Goal: Task Accomplishment & Management: Use online tool/utility

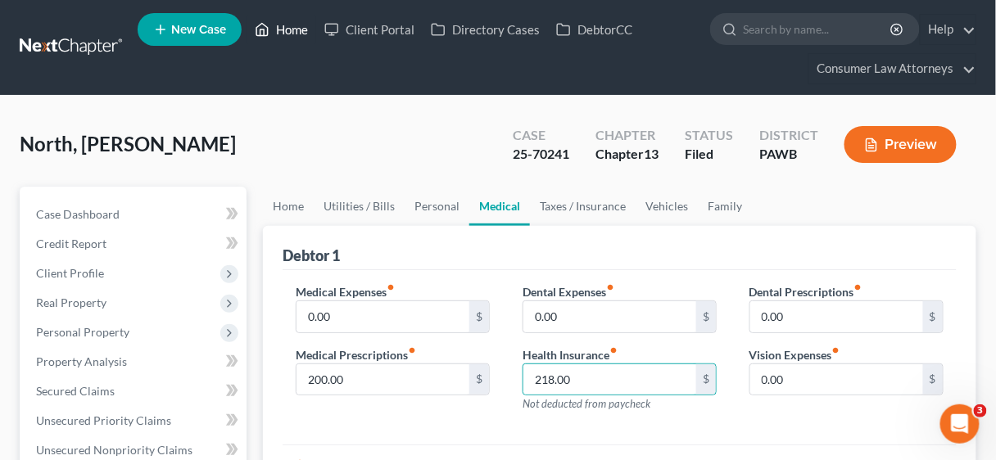
click at [292, 26] on link "Home" at bounding box center [281, 29] width 70 height 29
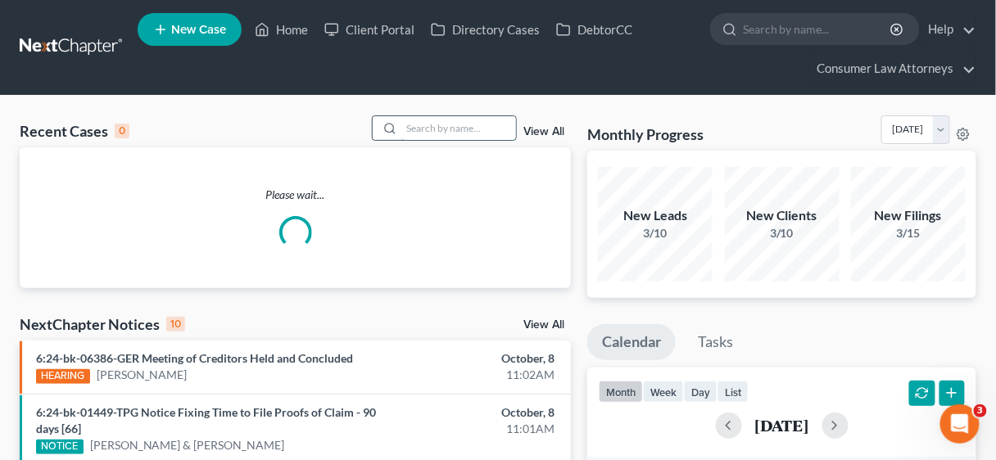
click at [424, 129] on input "search" at bounding box center [458, 128] width 115 height 24
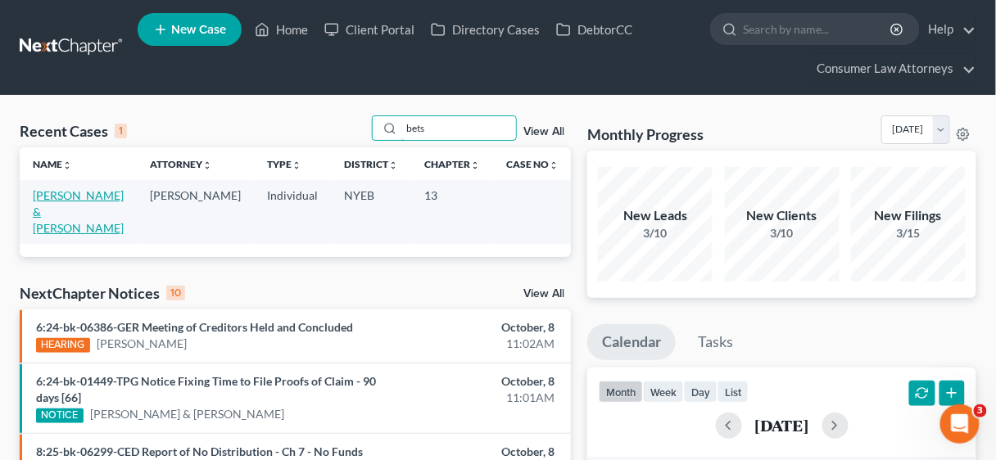
type input "bets"
click at [62, 195] on link "[PERSON_NAME] & [PERSON_NAME]" at bounding box center [78, 211] width 91 height 47
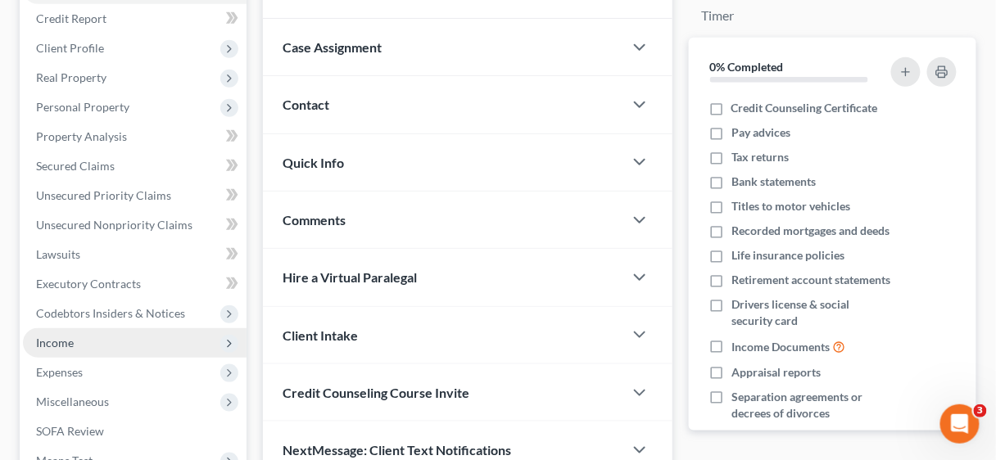
scroll to position [262, 0]
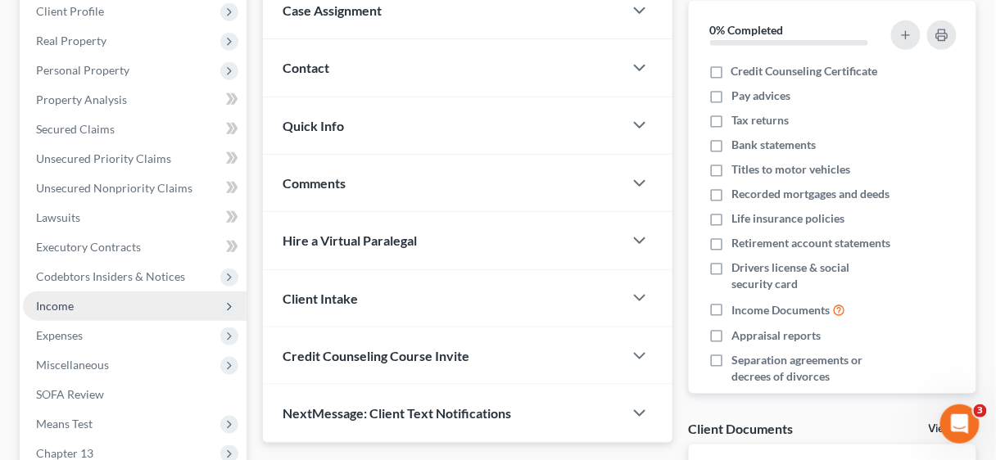
click at [61, 305] on span "Income" at bounding box center [55, 306] width 38 height 14
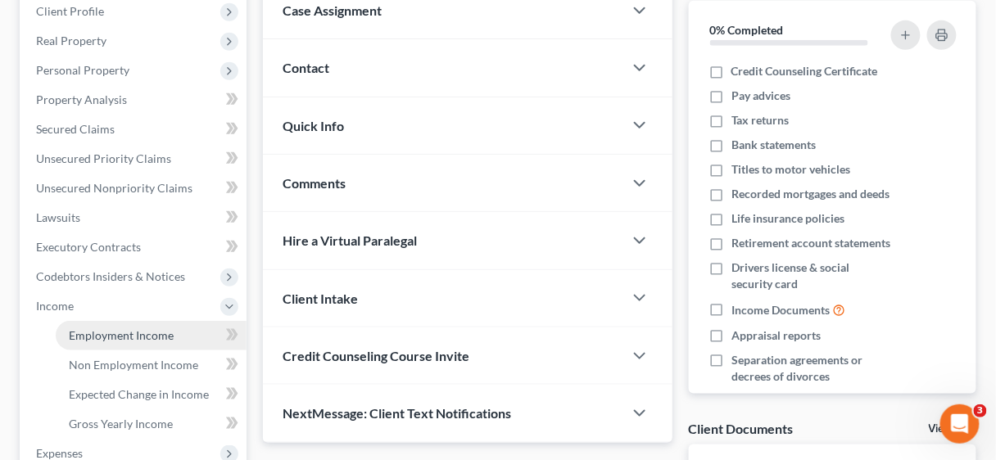
click at [111, 328] on span "Employment Income" at bounding box center [121, 335] width 105 height 14
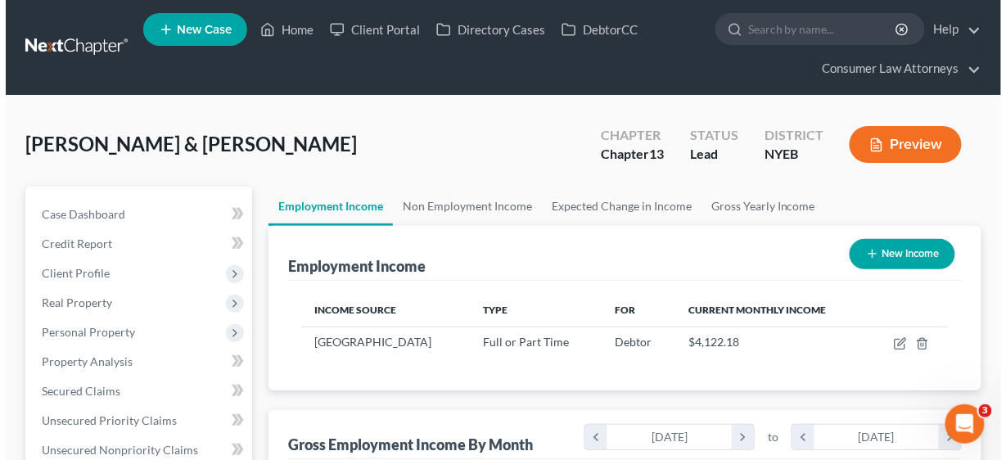
scroll to position [291, 397]
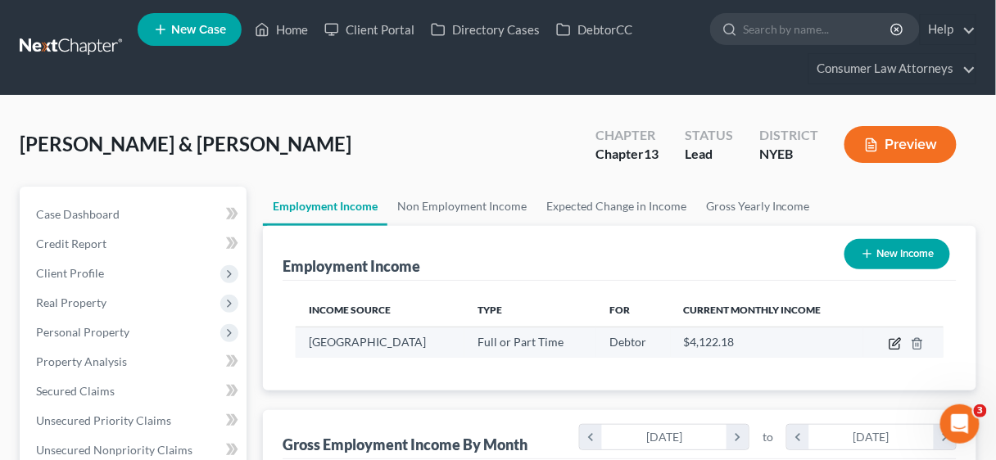
click at [893, 339] on icon "button" at bounding box center [894, 343] width 13 height 13
select select "0"
select select "35"
select select "2"
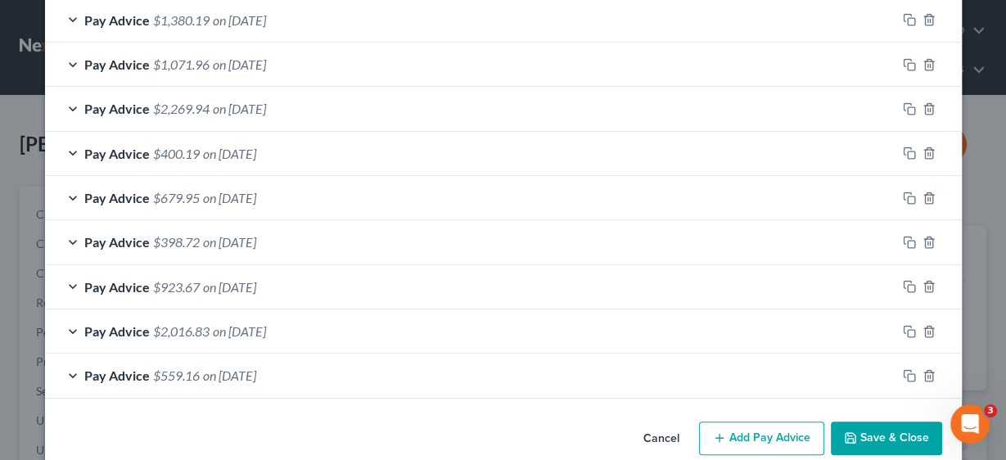
scroll to position [653, 0]
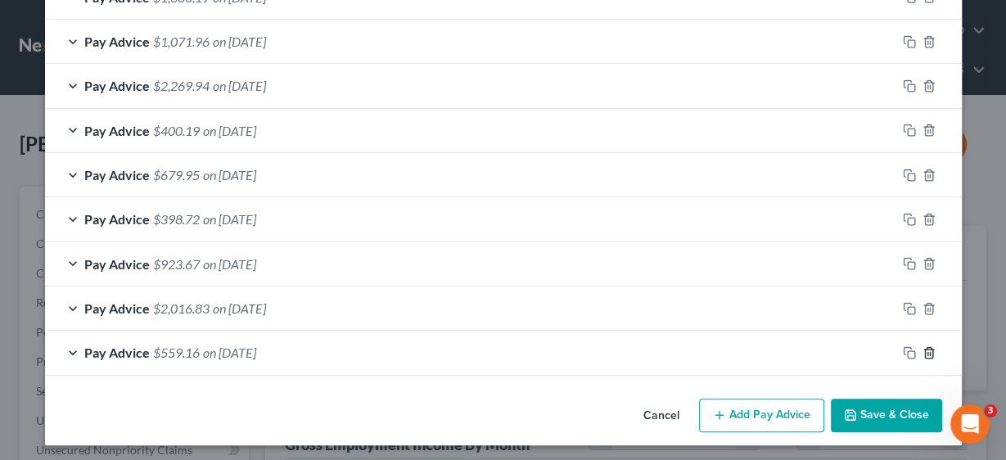
click at [927, 347] on icon "button" at bounding box center [928, 352] width 7 height 11
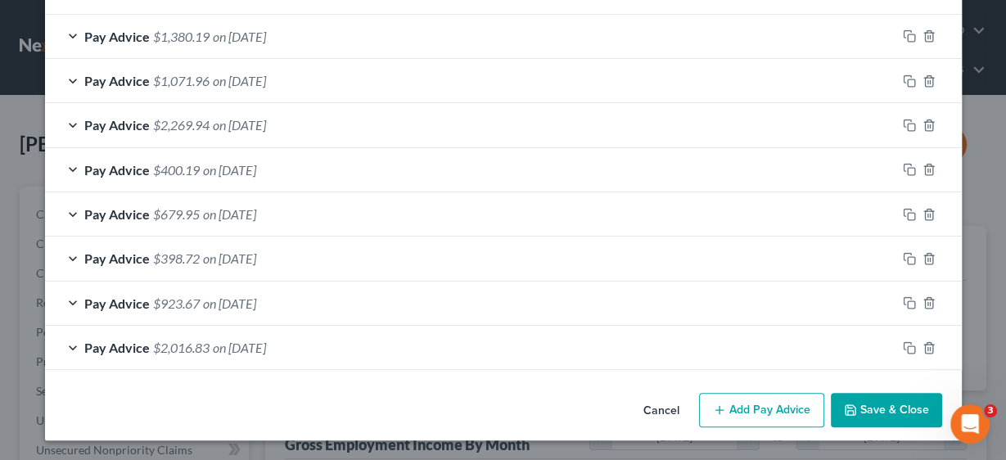
scroll to position [608, 0]
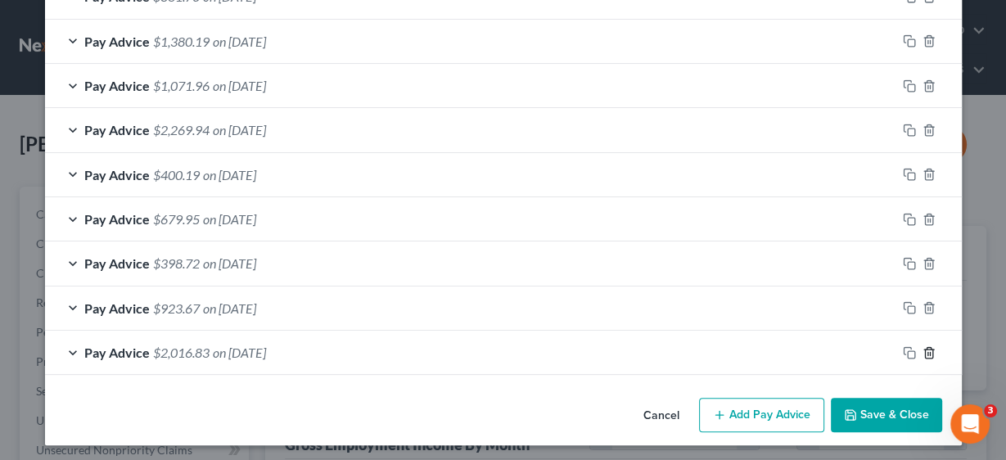
click at [927, 347] on icon "button" at bounding box center [928, 352] width 7 height 11
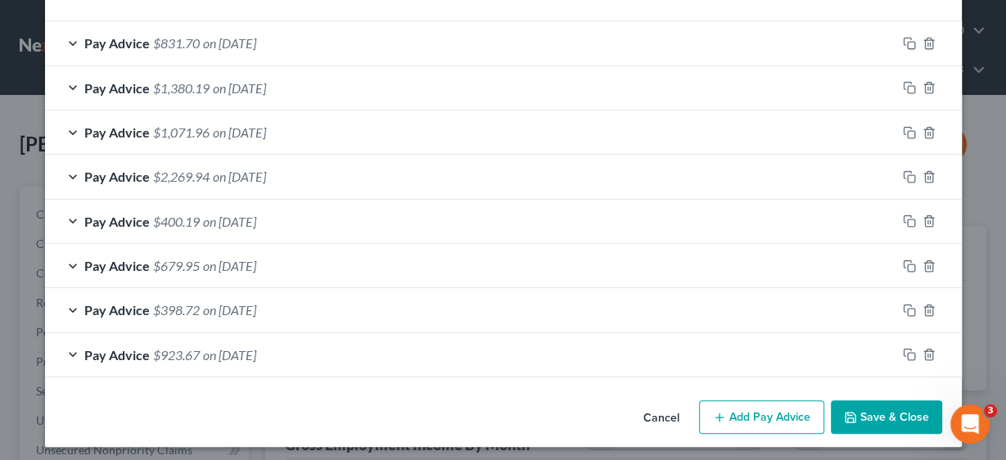
scroll to position [564, 0]
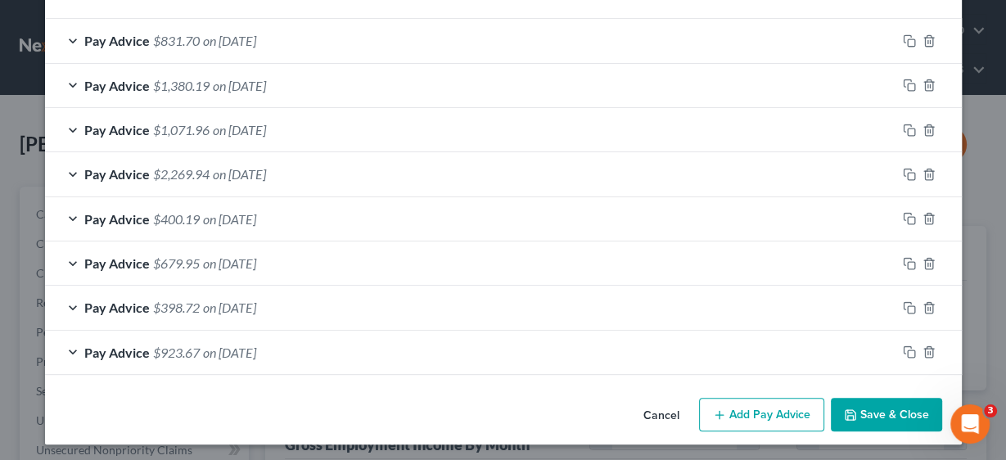
click at [783, 409] on button "Add Pay Advice" at bounding box center [761, 415] width 125 height 34
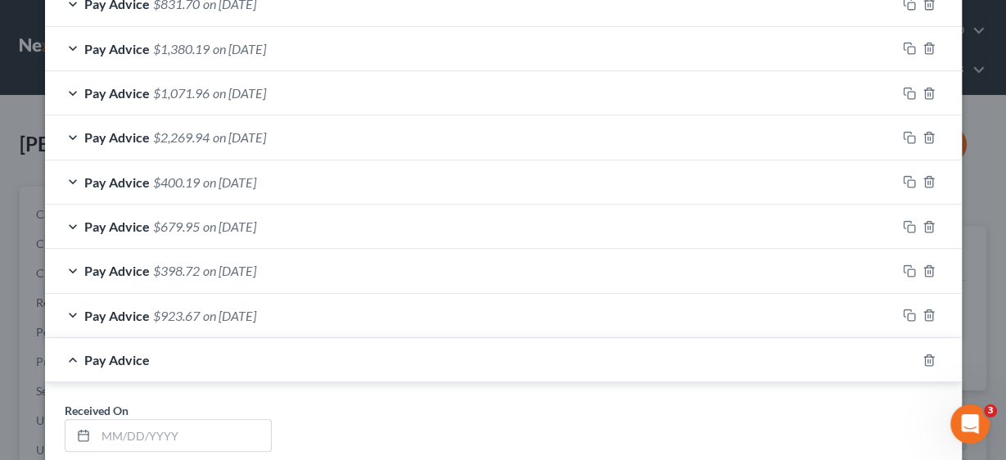
scroll to position [761, 0]
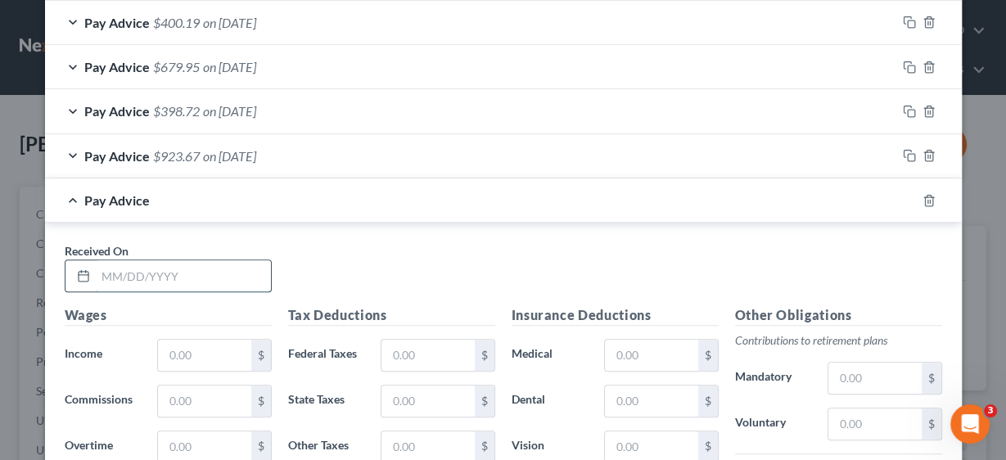
click at [170, 269] on input "text" at bounding box center [183, 275] width 175 height 31
type input "[DATE]"
click at [197, 348] on input "text" at bounding box center [204, 355] width 93 height 31
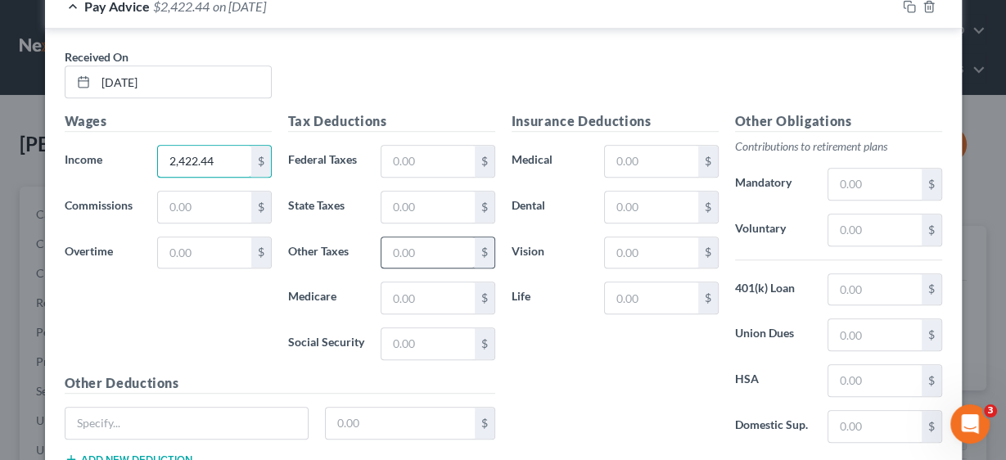
scroll to position [957, 0]
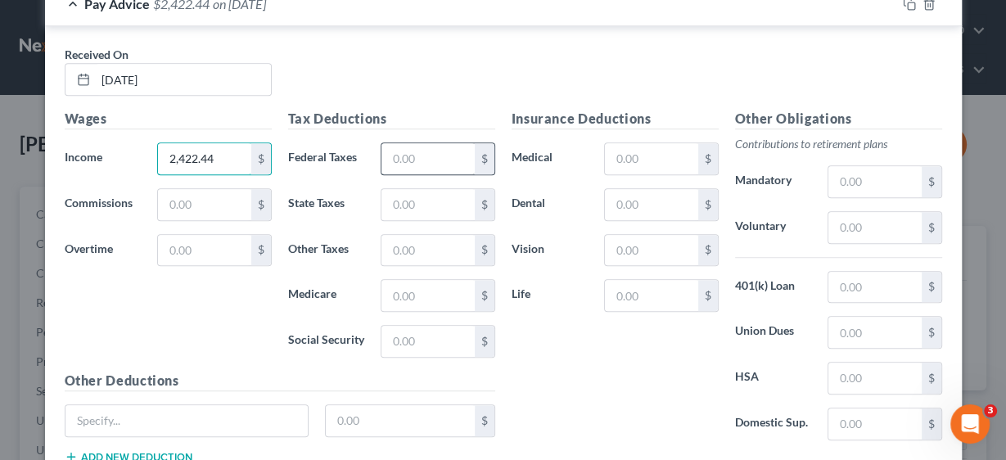
type input "2,422.44"
click at [414, 147] on input "text" at bounding box center [428, 158] width 93 height 31
type input "203.81"
type input "91.64"
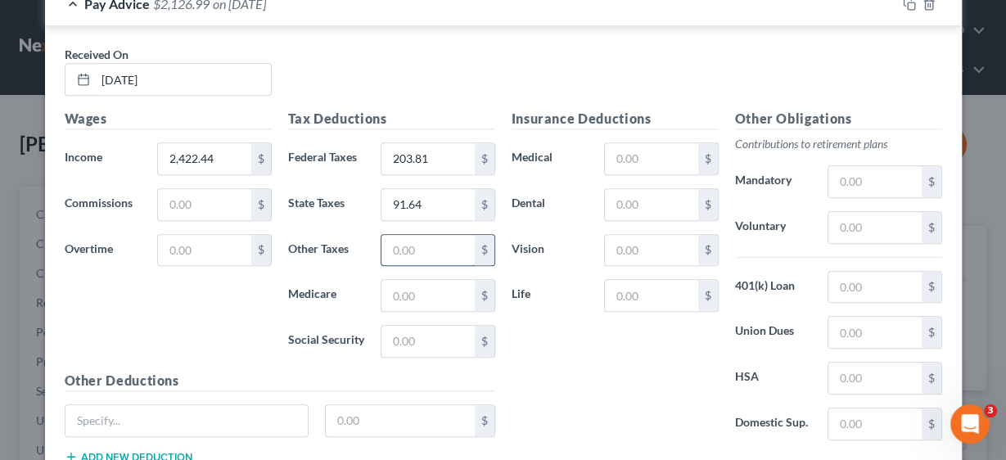
click at [416, 242] on input "text" at bounding box center [428, 250] width 93 height 31
type input "77.36"
type input "35.12"
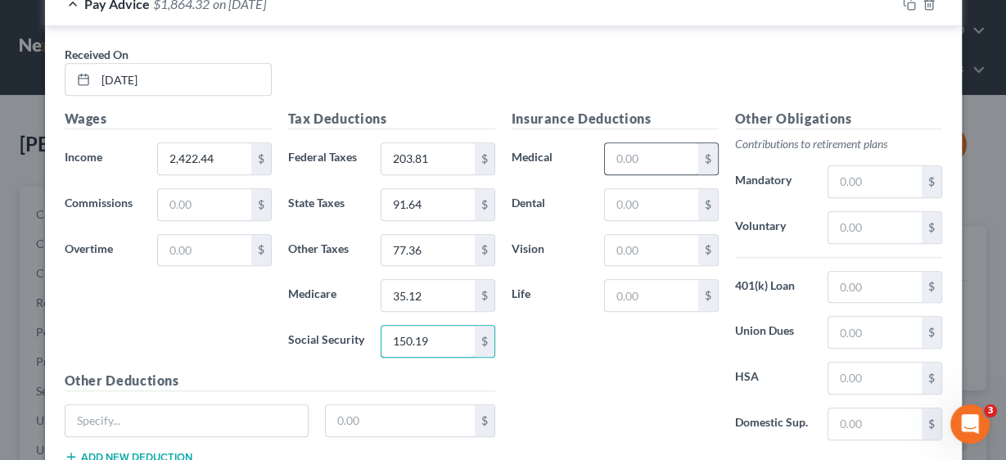
type input "150.19"
click at [614, 148] on input "text" at bounding box center [651, 158] width 93 height 31
click at [853, 231] on input "text" at bounding box center [875, 227] width 93 height 31
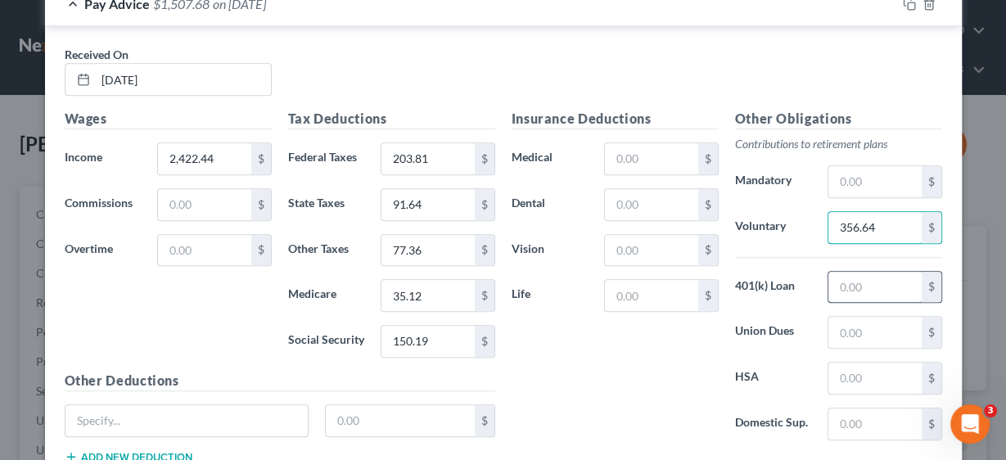
type input "356.64"
click at [861, 274] on input "text" at bounding box center [875, 287] width 93 height 31
click at [852, 176] on input "text" at bounding box center [875, 181] width 93 height 31
type input "44.82"
click at [848, 272] on input "text" at bounding box center [875, 287] width 93 height 31
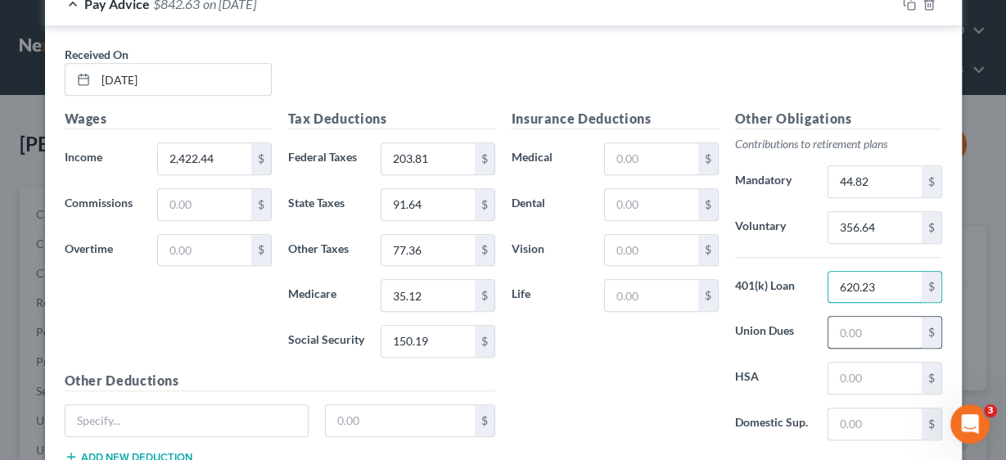
type input "620.23"
click at [841, 323] on input "text" at bounding box center [875, 332] width 93 height 31
type input "37.56"
click at [165, 405] on input "text" at bounding box center [187, 420] width 243 height 31
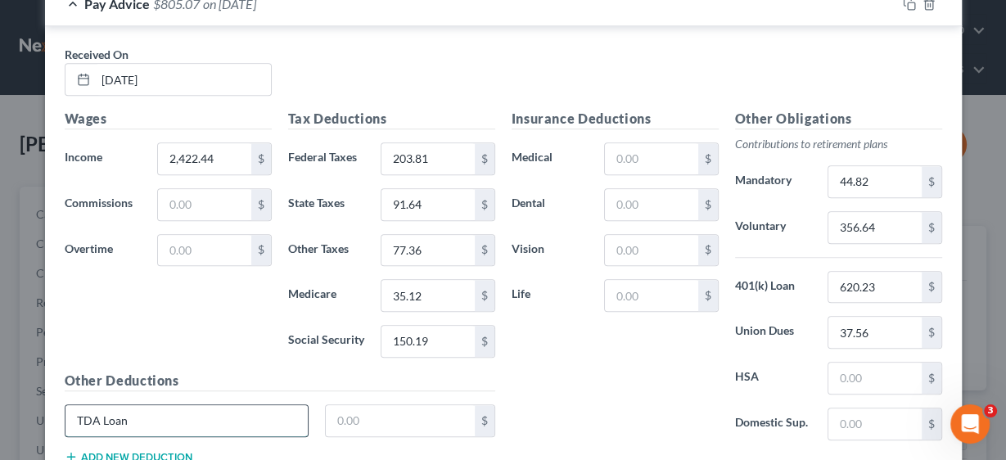
type input "TDA Loan"
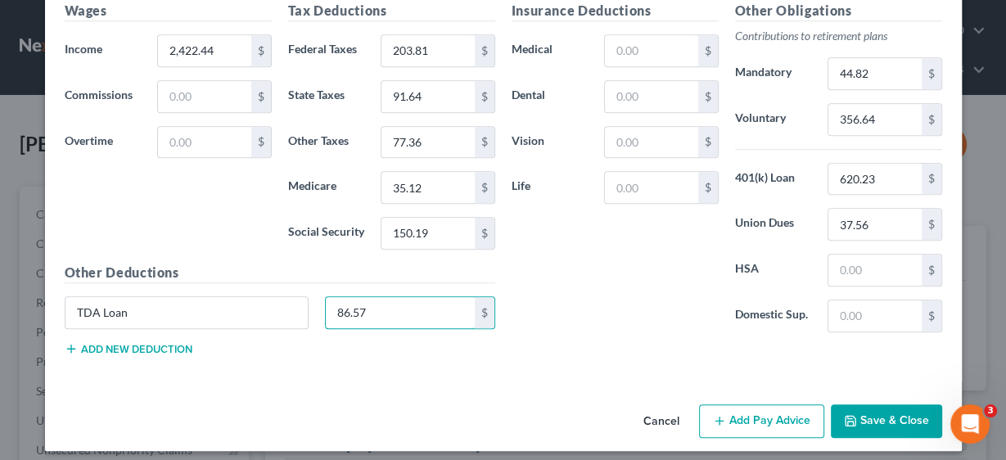
scroll to position [1067, 0]
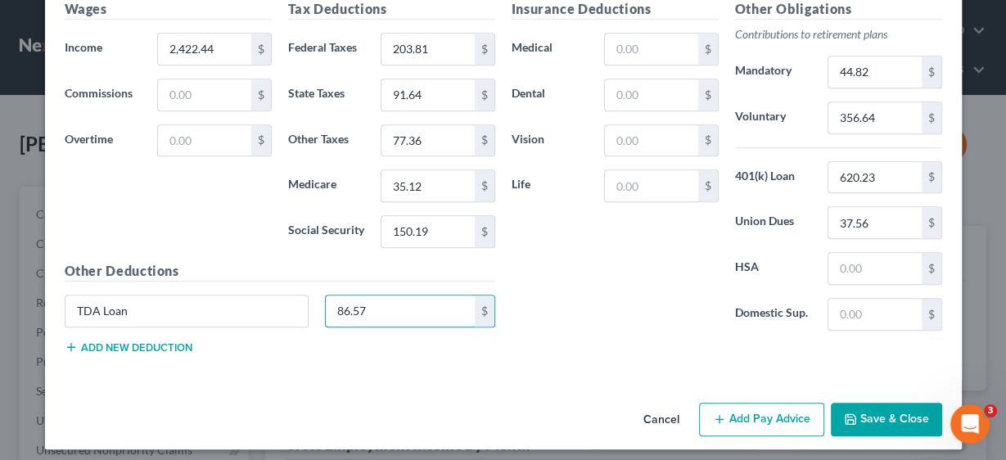
type input "86.57"
click at [771, 411] on button "Add Pay Advice" at bounding box center [761, 420] width 125 height 34
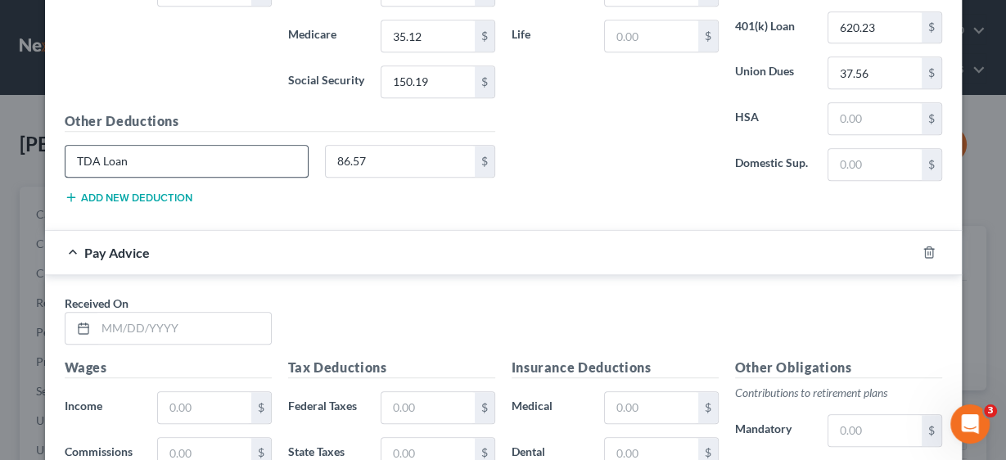
scroll to position [1264, 0]
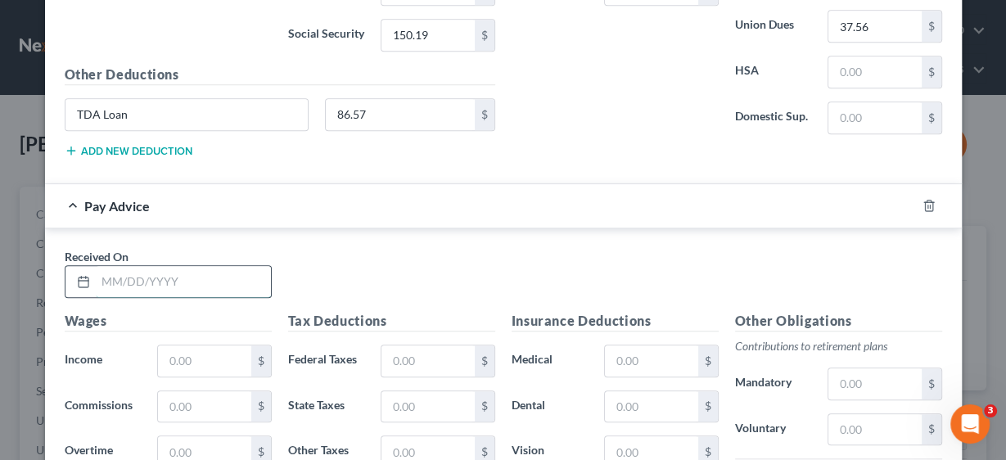
click at [160, 277] on input "text" at bounding box center [183, 281] width 175 height 31
type input "[DATE]"
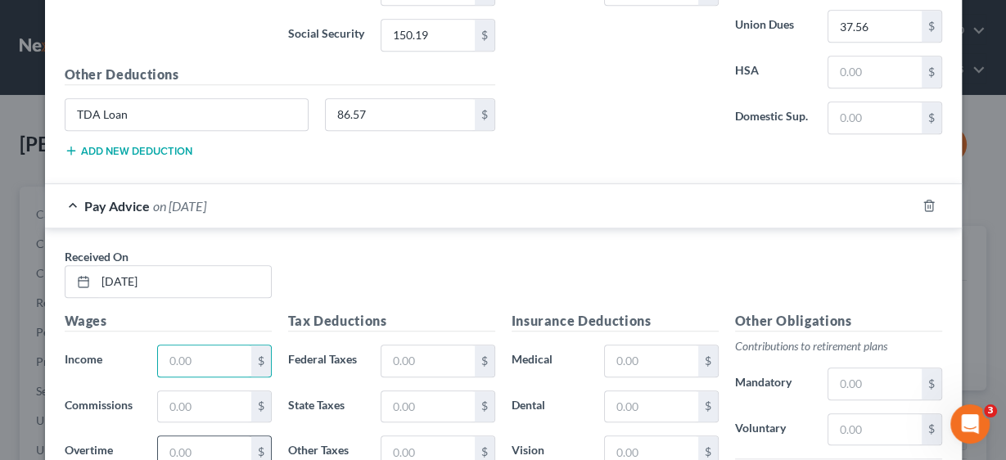
click at [188, 436] on input "text" at bounding box center [204, 451] width 93 height 31
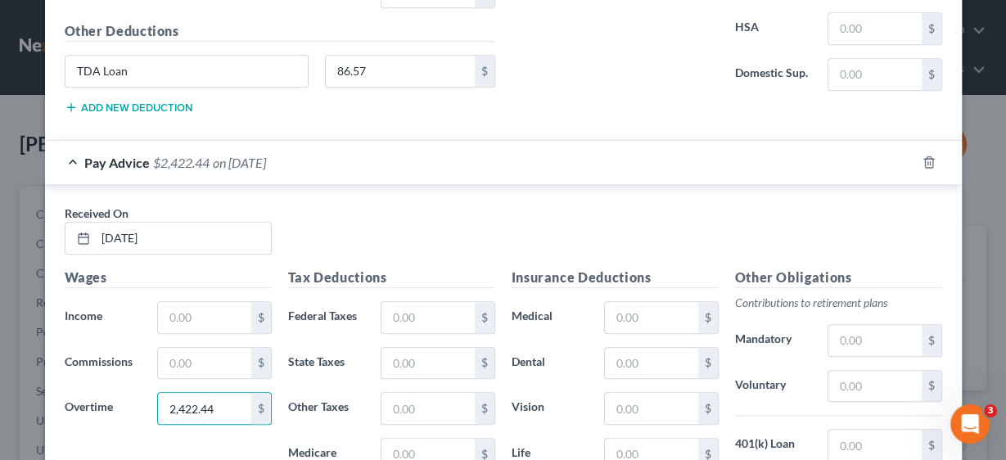
scroll to position [1460, 0]
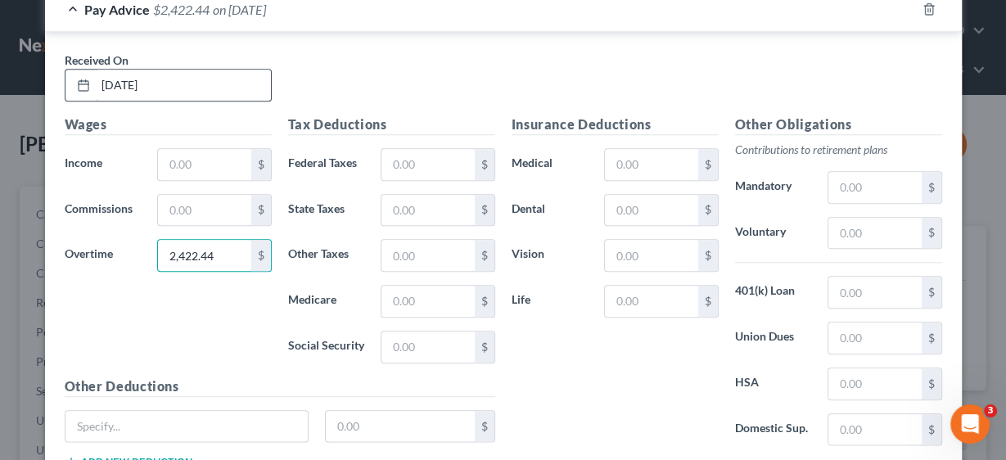
type input "2,422.44"
drag, startPoint x: 192, startPoint y: 75, endPoint x: 257, endPoint y: 111, distance: 75.2
click at [96, 70] on input "[DATE]" at bounding box center [183, 85] width 175 height 31
click at [122, 79] on input "[DATE]" at bounding box center [183, 85] width 175 height 31
click at [129, 74] on input "[DATE]" at bounding box center [183, 85] width 175 height 31
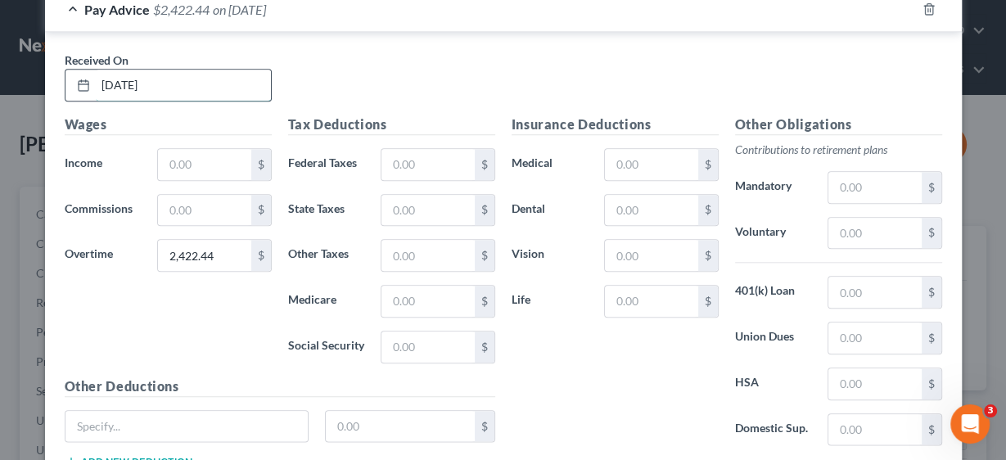
click at [124, 73] on input "[DATE]" at bounding box center [183, 85] width 175 height 31
type input "[DATE]"
click at [219, 246] on input "2,422.44" at bounding box center [204, 255] width 93 height 31
click at [220, 245] on input "text" at bounding box center [204, 255] width 93 height 31
type input "1,210.06"
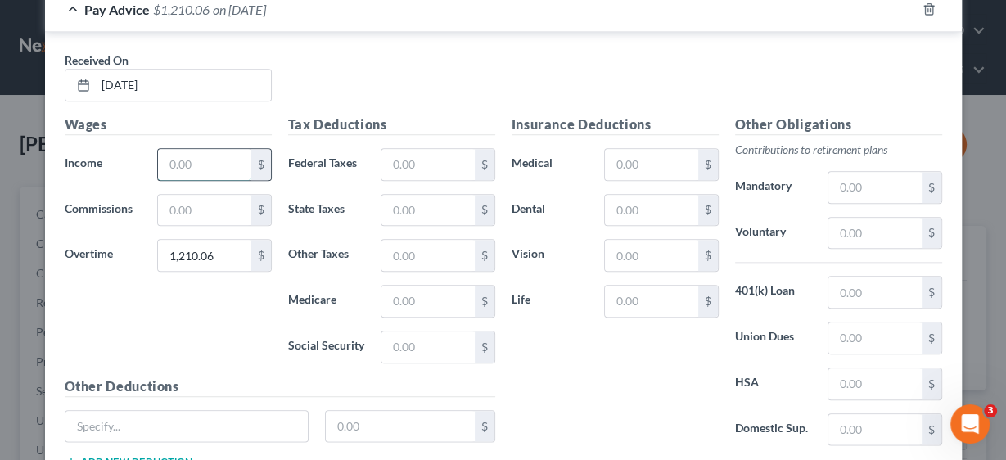
click at [186, 161] on input "text" at bounding box center [204, 164] width 93 height 31
type input "2,143.83"
click at [417, 158] on input "text" at bounding box center [428, 164] width 93 height 31
type input "365.80"
type input "135.33"
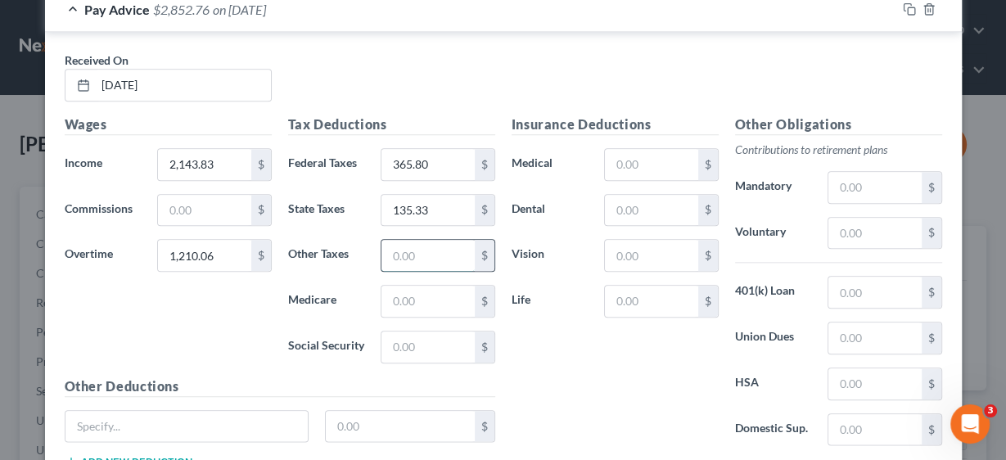
click at [441, 241] on input "text" at bounding box center [428, 255] width 93 height 31
type input "114.31"
type input "48.64"
type input "207.94"
click at [854, 173] on input "text" at bounding box center [875, 187] width 93 height 31
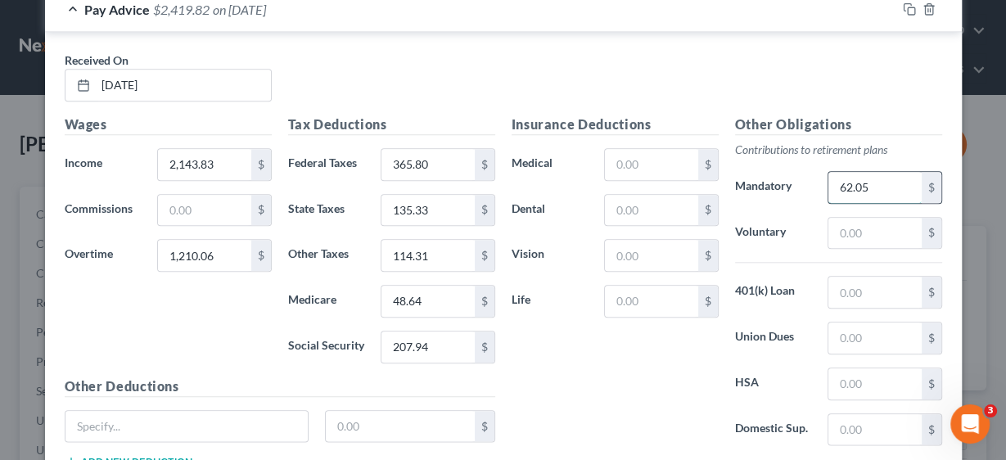
type input "62.05"
type input "493.78"
click at [841, 277] on input "text" at bounding box center [875, 292] width 93 height 31
type input "620.23"
click at [859, 323] on input "text" at bounding box center [875, 338] width 93 height 31
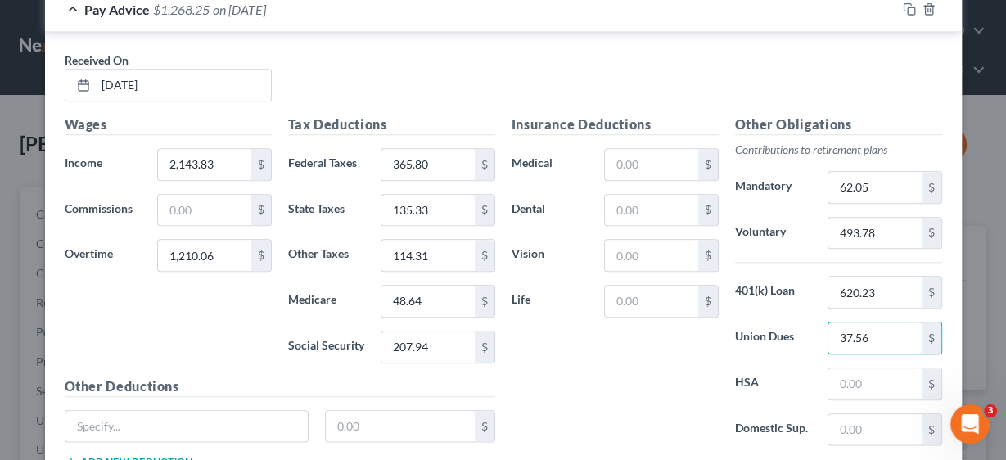
type input "37.56"
click at [177, 432] on div "$" at bounding box center [280, 433] width 447 height 46
click at [180, 417] on input "text" at bounding box center [187, 426] width 243 height 31
type input "TDA Loan"
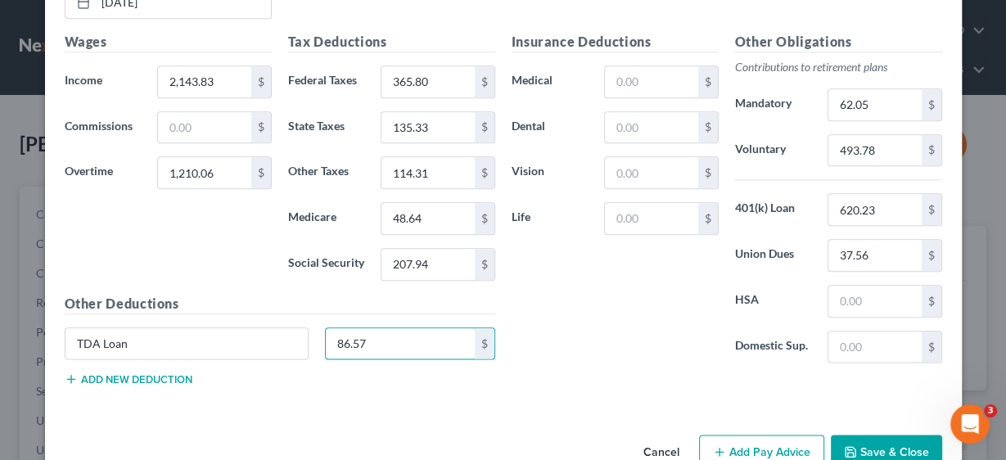
scroll to position [1571, 0]
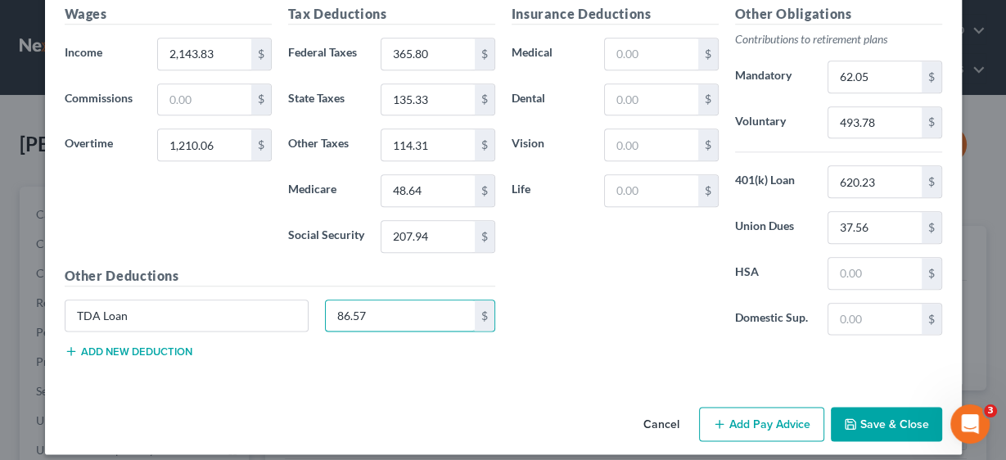
type input "86.57"
click at [753, 407] on button "Add Pay Advice" at bounding box center [761, 424] width 125 height 34
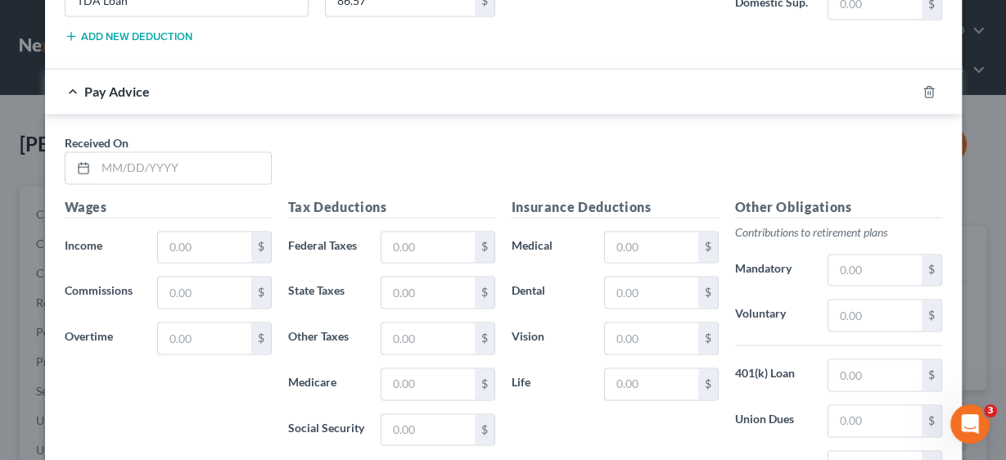
scroll to position [1898, 0]
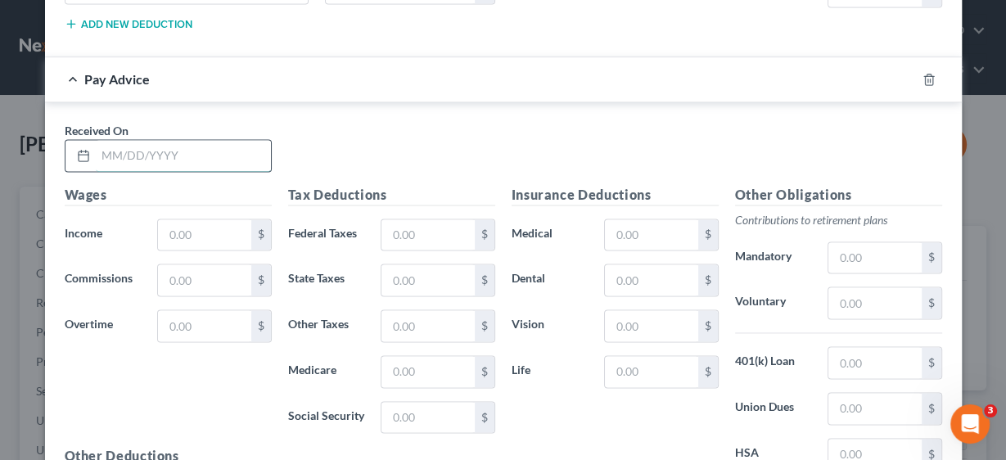
click at [147, 145] on input "text" at bounding box center [183, 155] width 175 height 31
type input "[DATE]"
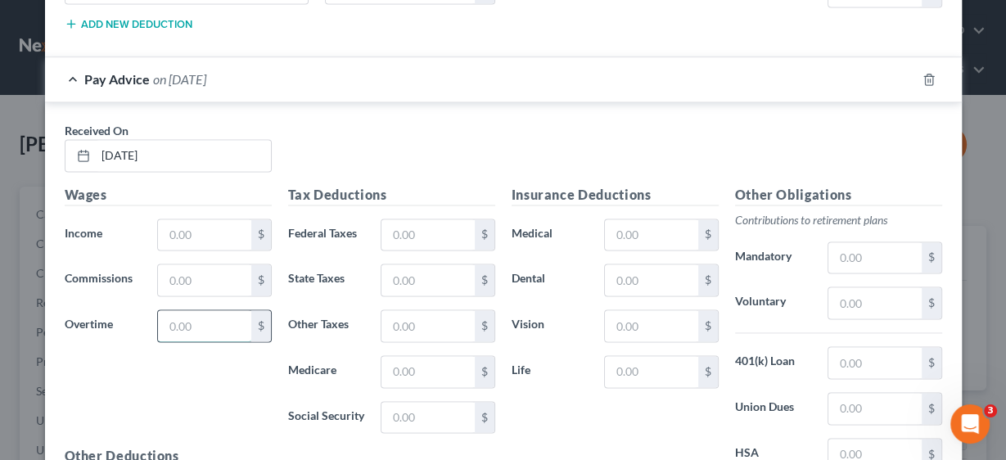
click at [168, 310] on input "text" at bounding box center [204, 325] width 93 height 31
type input "561.76"
click at [213, 225] on input "text" at bounding box center [204, 234] width 93 height 31
type input "2,147.66"
type input "247.52"
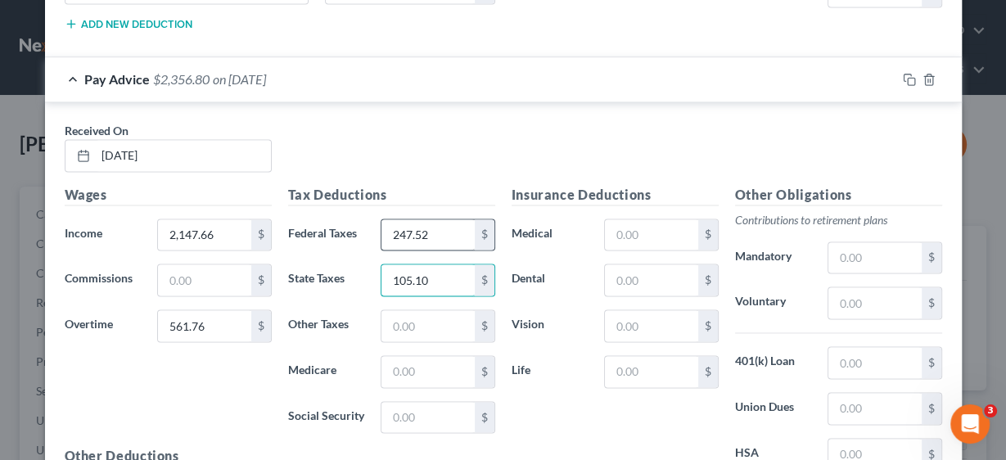
type input "105.10"
click at [424, 310] on input "text" at bounding box center [428, 325] width 93 height 31
type input "88.64"
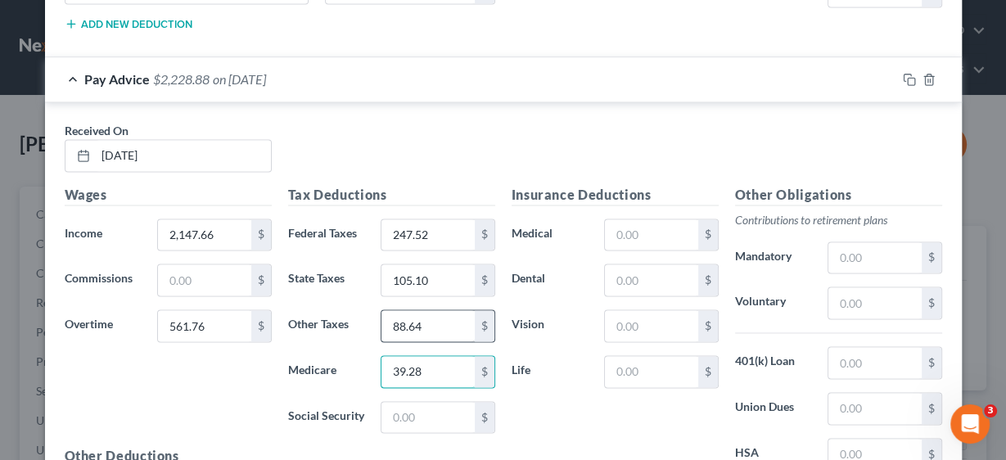
type input "39.28"
type input "167.99"
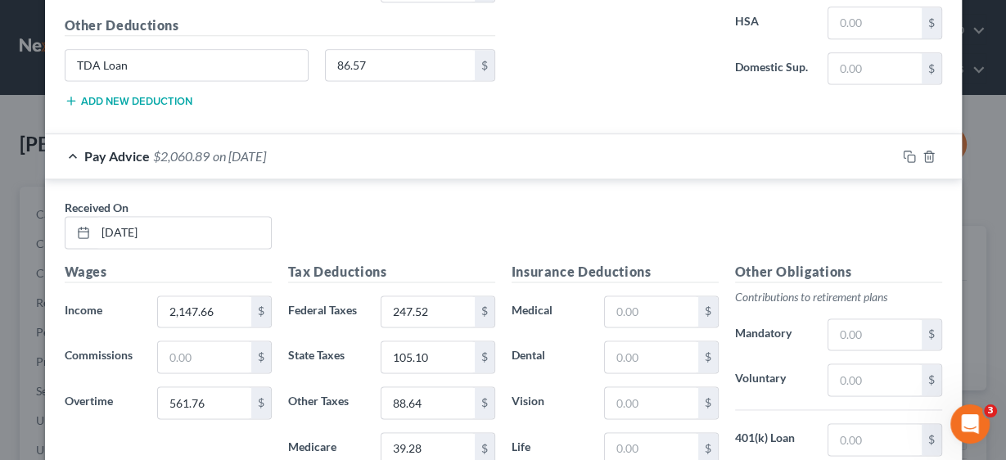
scroll to position [2008, 0]
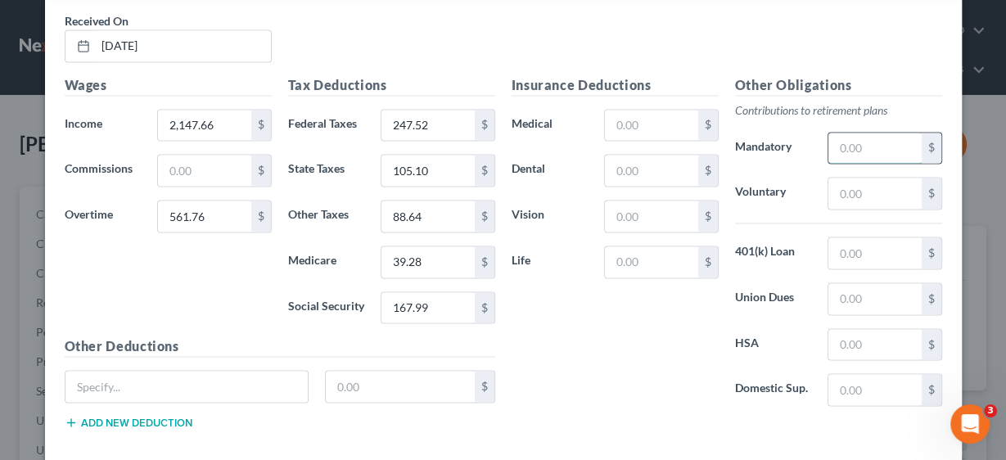
click at [869, 133] on input "text" at bounding box center [875, 148] width 93 height 31
type input "50.12"
type input "398.90"
type input "620.23"
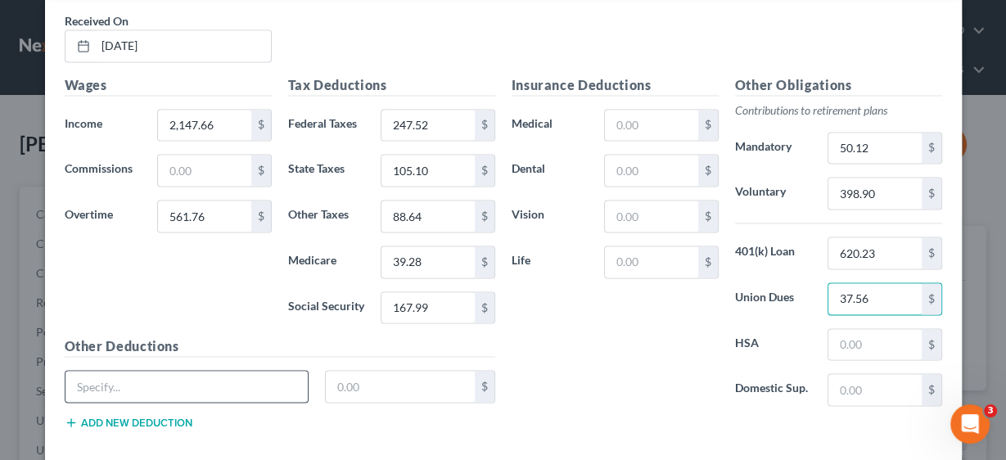
type input "37.56"
click at [216, 371] on input "text" at bounding box center [187, 386] width 243 height 31
click at [188, 374] on input "TDA" at bounding box center [187, 386] width 243 height 31
type input "TDA Loan"
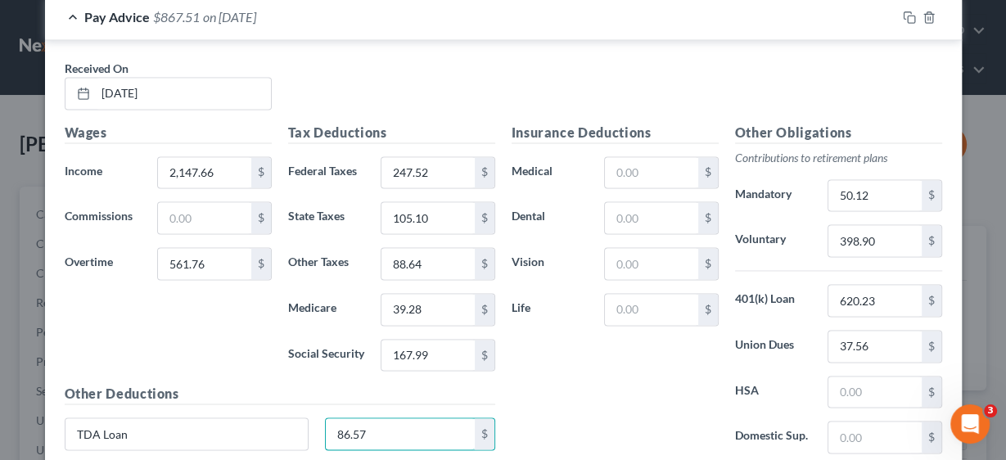
scroll to position [2073, 0]
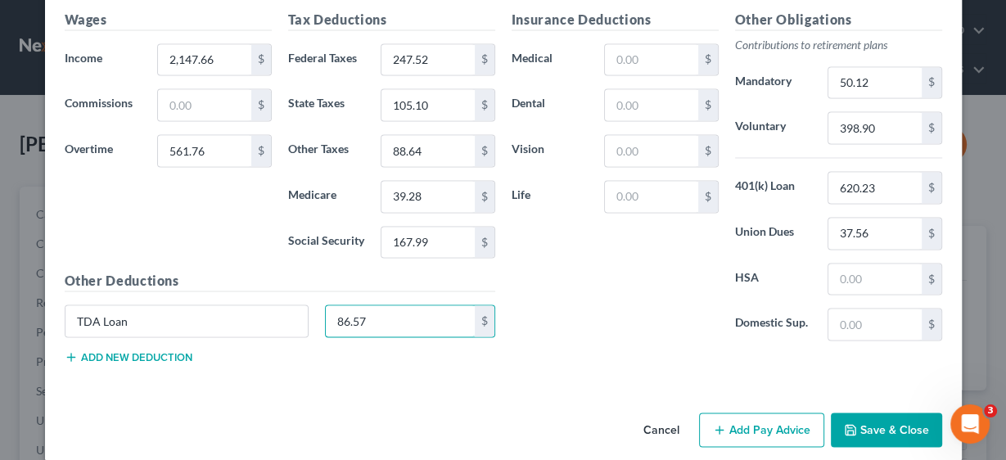
type input "86.57"
click at [757, 413] on button "Add Pay Advice" at bounding box center [761, 430] width 125 height 34
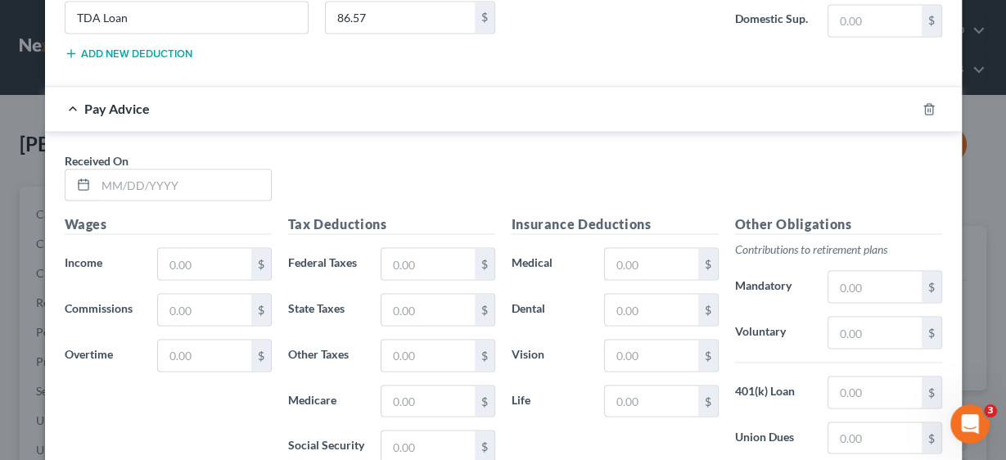
scroll to position [2401, 0]
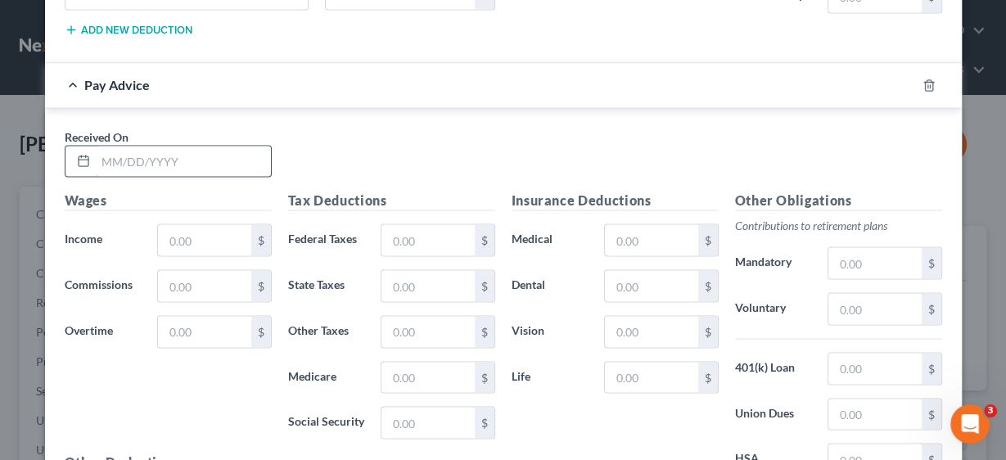
click at [151, 146] on input "text" at bounding box center [183, 161] width 175 height 31
type input "[DATE]"
click at [202, 316] on input "text" at bounding box center [204, 331] width 93 height 31
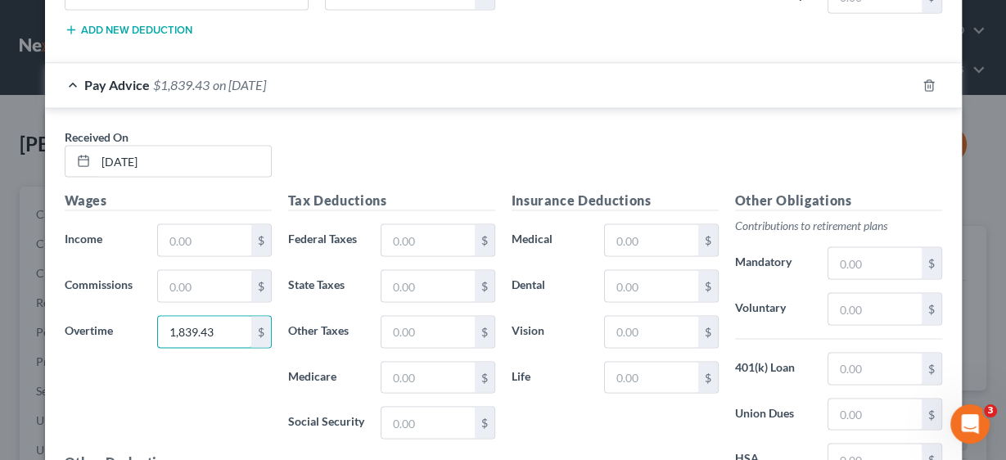
type input "1,839.43"
click at [208, 224] on input "text" at bounding box center [204, 239] width 93 height 31
type input "2,252.14"
click at [386, 224] on input "text" at bounding box center [428, 239] width 93 height 31
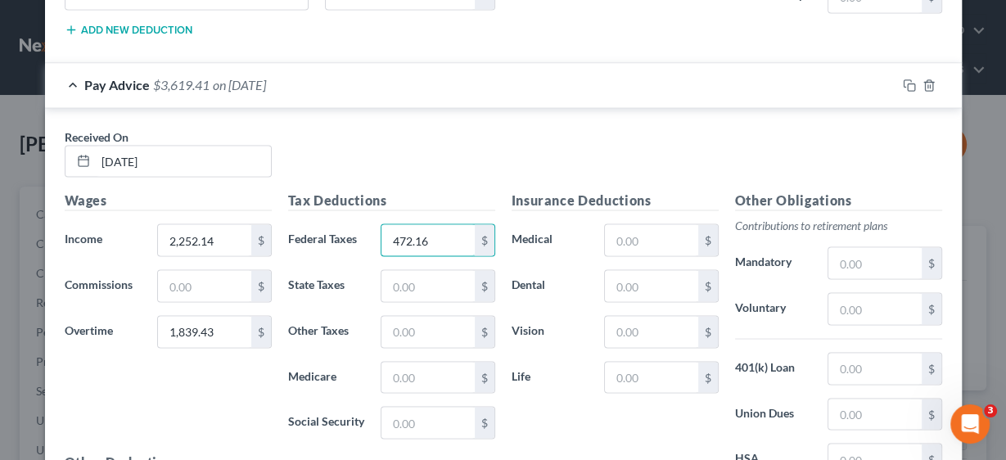
type input "472.16"
type input "162.66"
click at [428, 316] on input "text" at bounding box center [428, 331] width 93 height 31
type input "137.79"
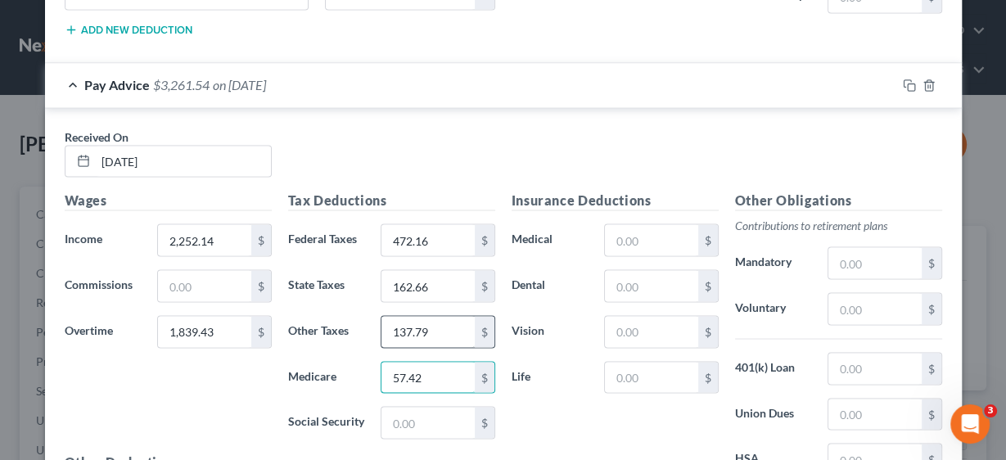
type input "57.42"
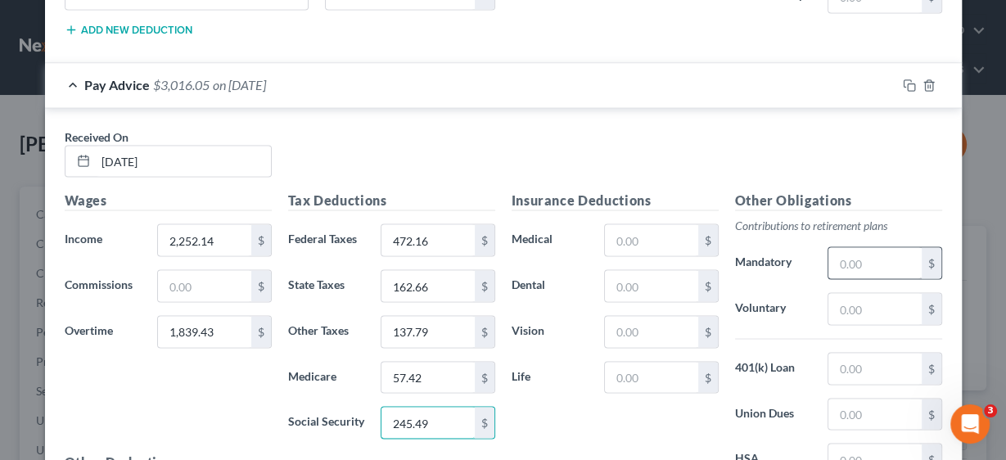
type input "245.49"
click at [857, 247] on input "text" at bounding box center [875, 262] width 93 height 31
type input "75.69"
type input "602.38"
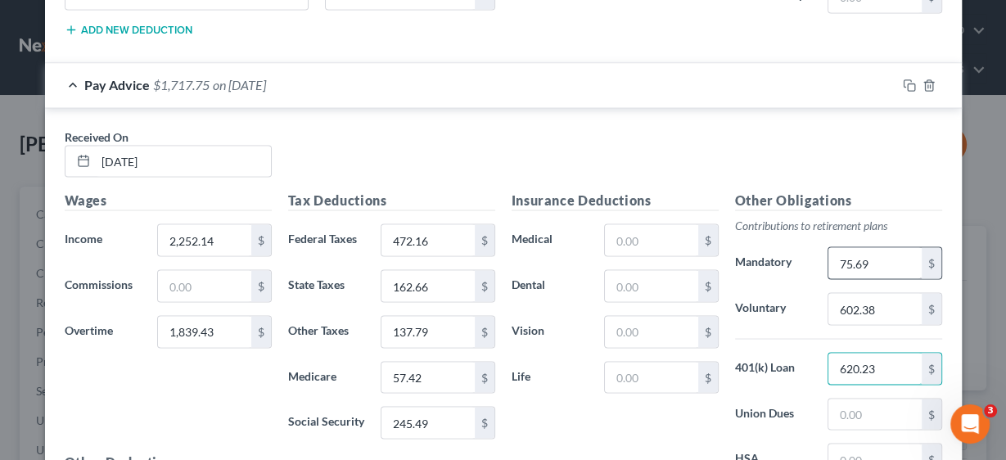
type input "620.23"
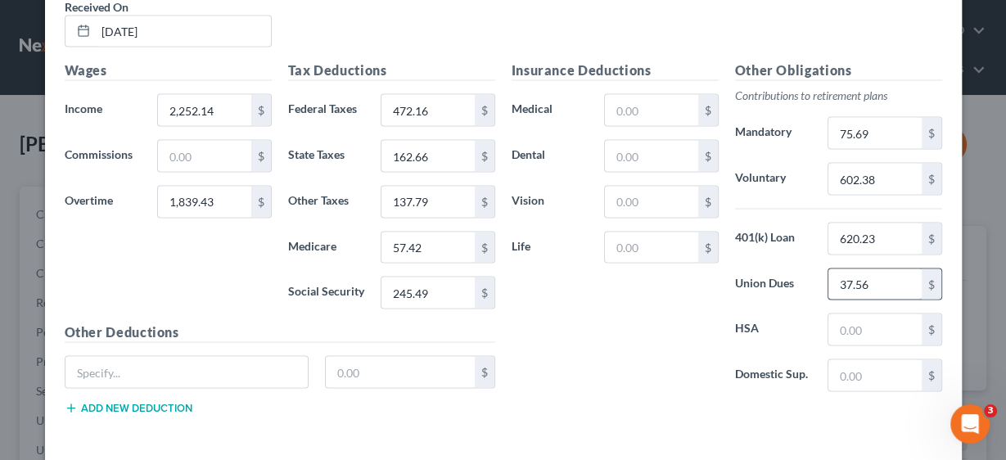
scroll to position [2532, 0]
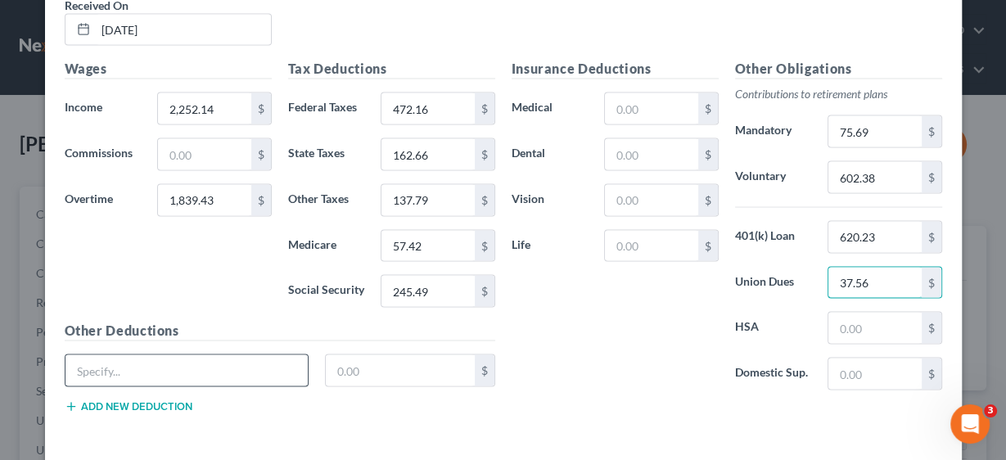
type input "37.56"
click at [236, 355] on input "text" at bounding box center [187, 370] width 243 height 31
type input "TDA Loan"
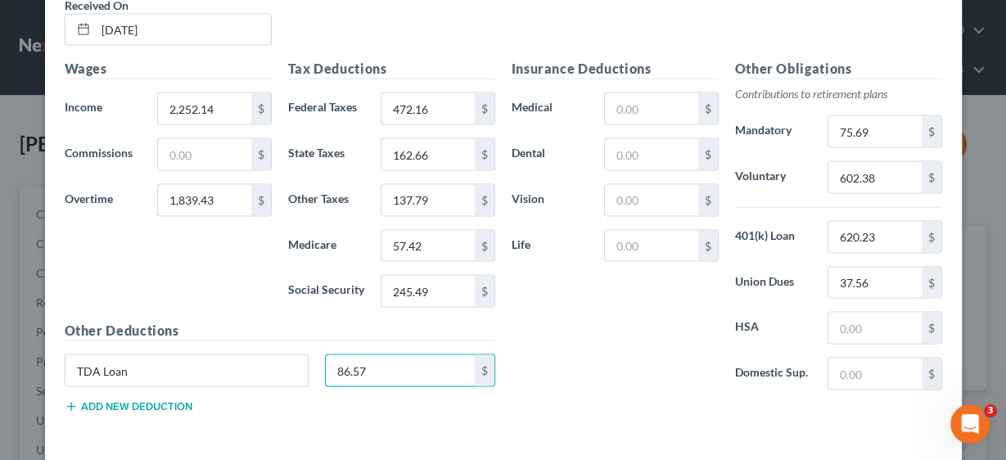
type input "86.57"
click at [137, 400] on button "Add new deduction" at bounding box center [129, 406] width 128 height 13
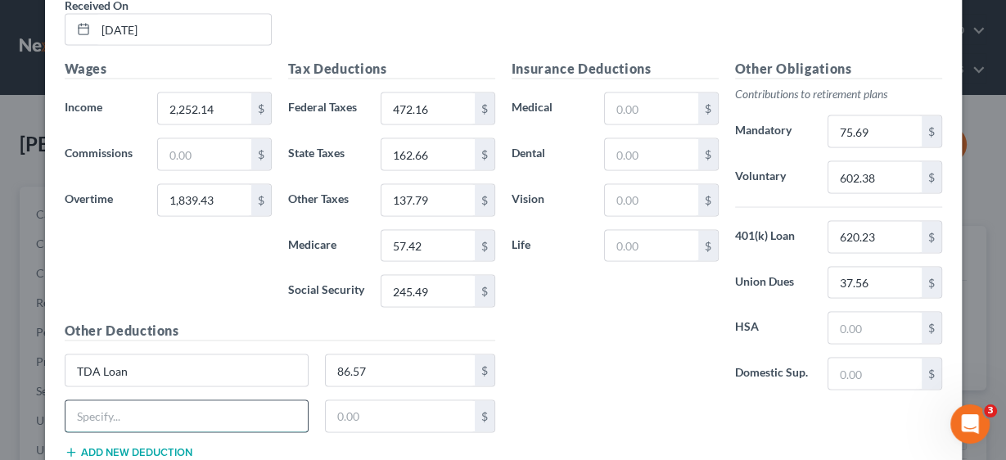
click at [137, 401] on input "text" at bounding box center [187, 416] width 243 height 31
type input "Transit pre-tax"
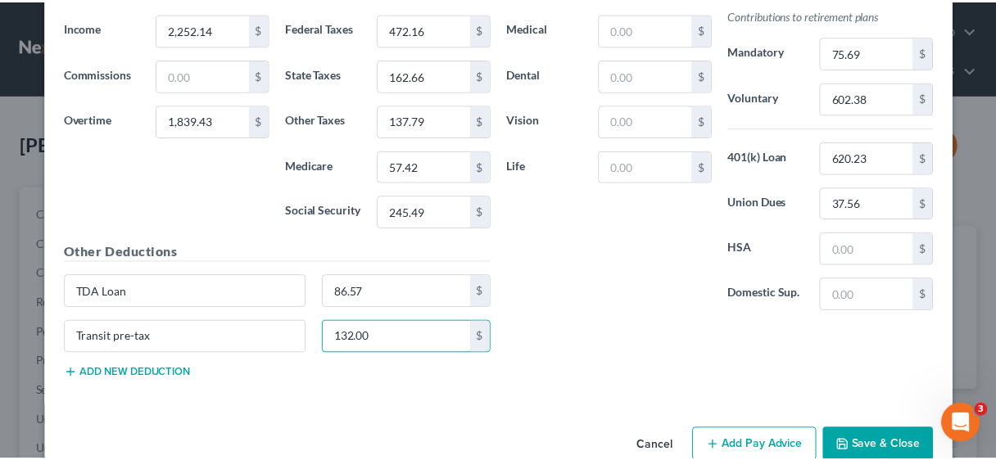
scroll to position [2621, 0]
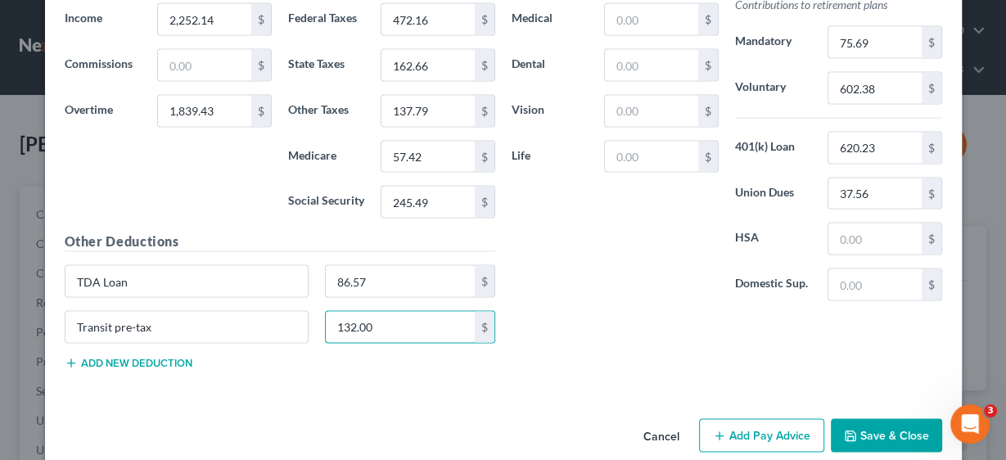
type input "132.00"
click at [897, 419] on button "Save & Close" at bounding box center [886, 436] width 111 height 34
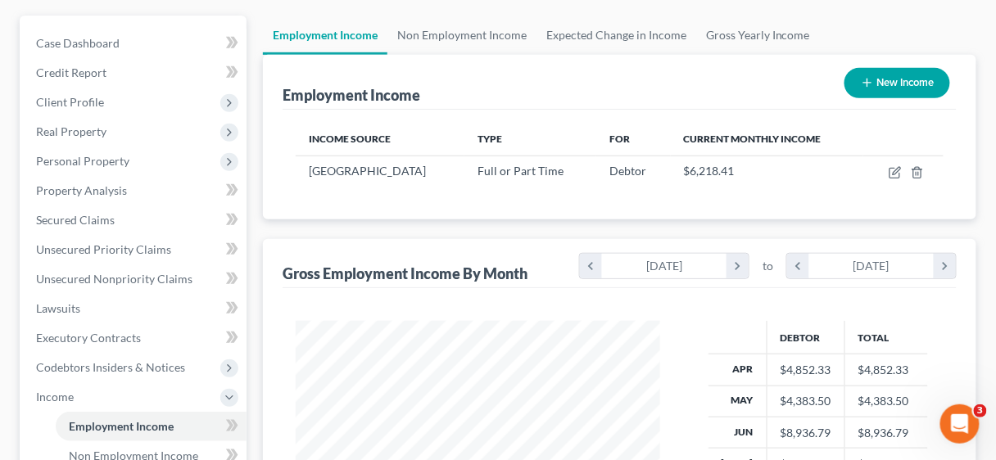
scroll to position [0, 0]
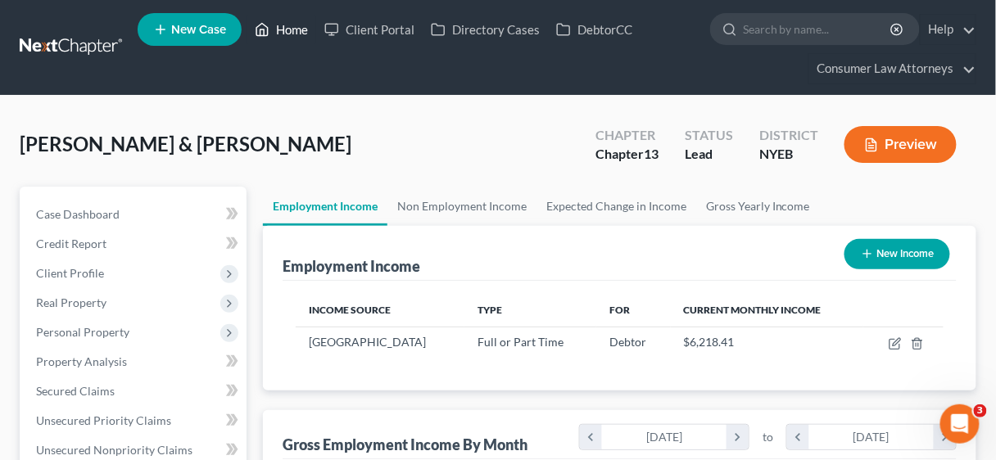
click at [291, 26] on link "Home" at bounding box center [281, 29] width 70 height 29
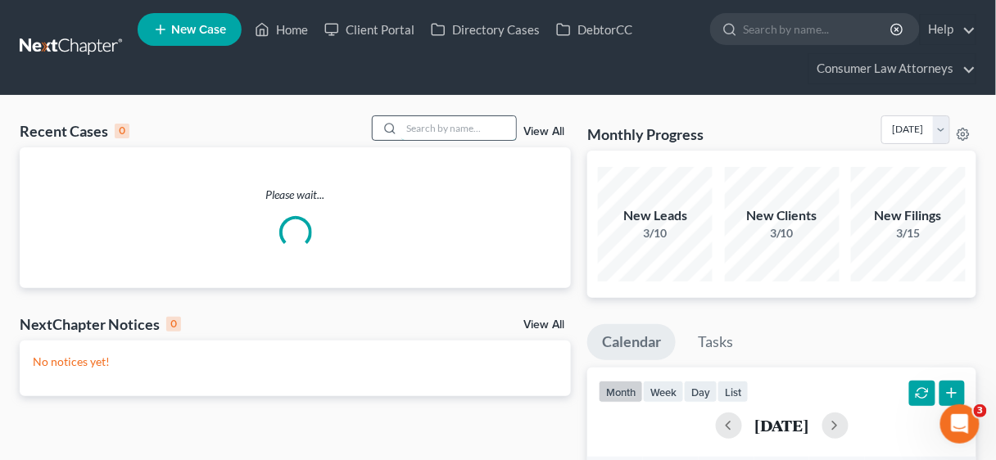
click at [421, 121] on input "search" at bounding box center [458, 128] width 115 height 24
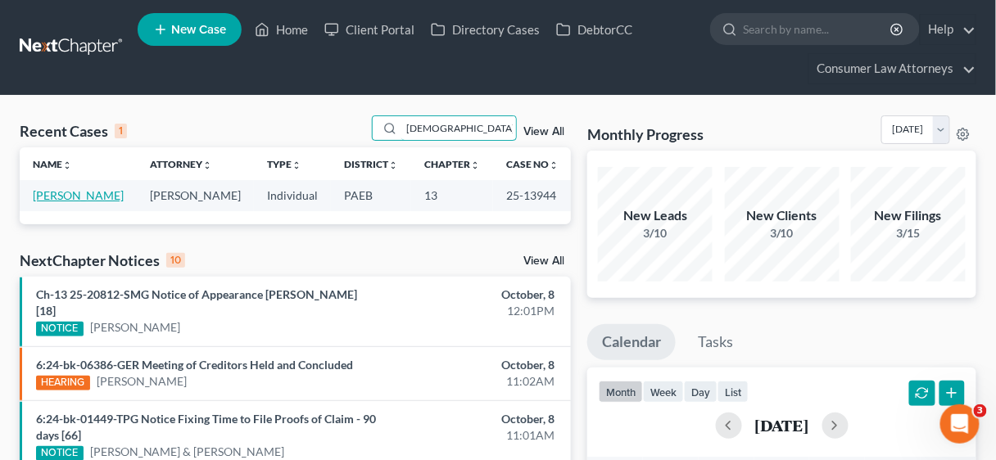
type input "[DEMOGRAPHIC_DATA]"
click at [93, 196] on link "[PERSON_NAME]" at bounding box center [78, 195] width 91 height 14
select select "6"
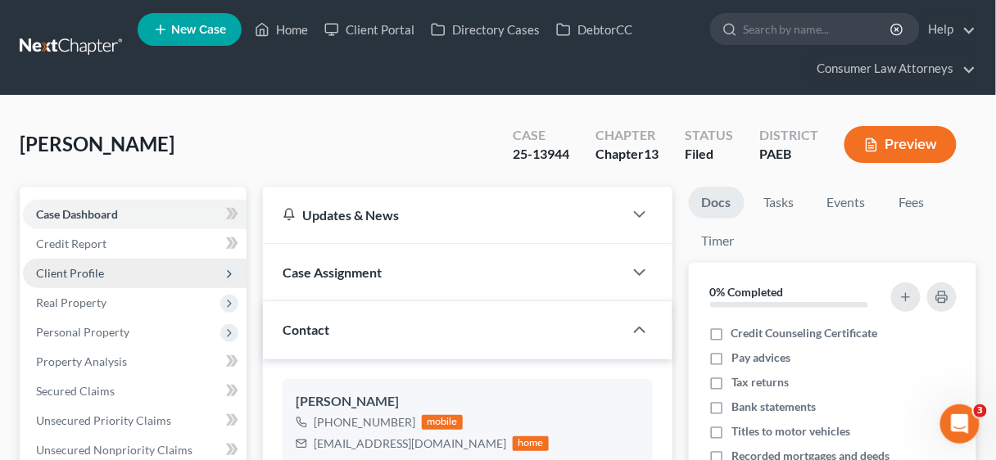
click at [87, 269] on span "Client Profile" at bounding box center [70, 273] width 68 height 14
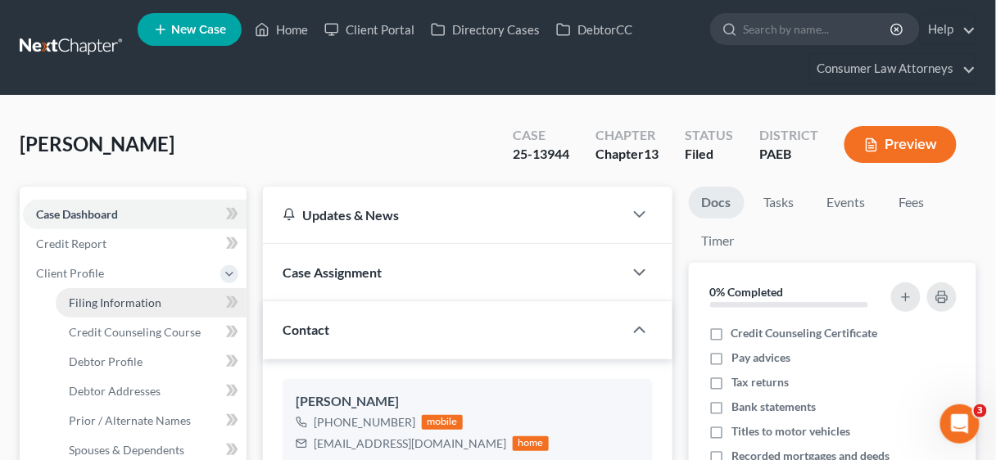
click at [108, 305] on span "Filing Information" at bounding box center [115, 303] width 93 height 14
select select "1"
select select "0"
select select "3"
select select "67"
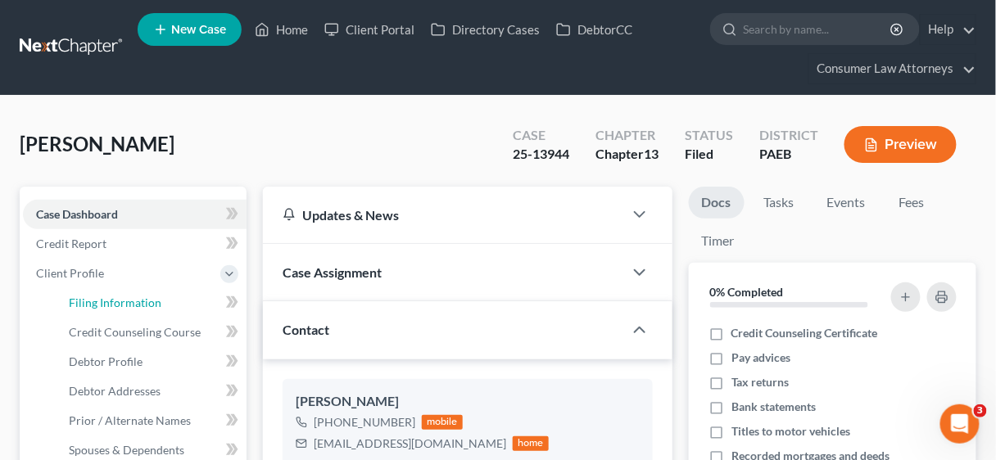
select select "18"
select select "2"
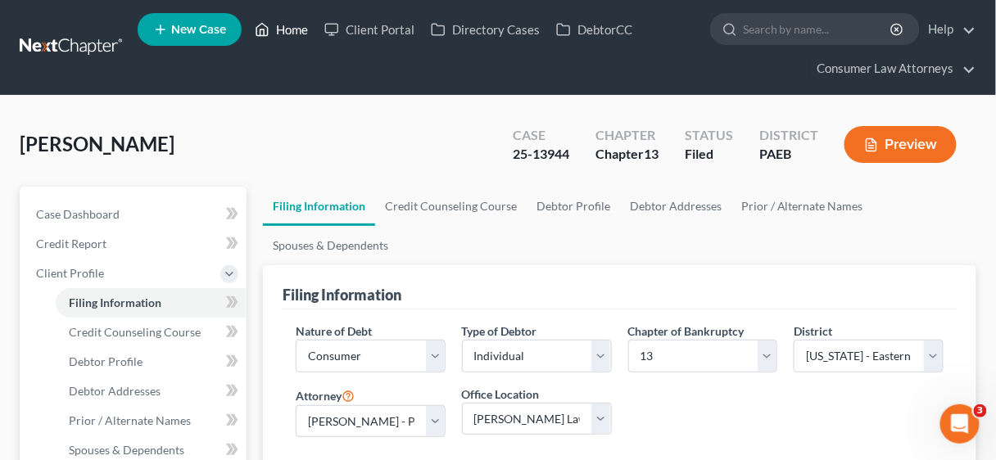
click at [299, 29] on link "Home" at bounding box center [281, 29] width 70 height 29
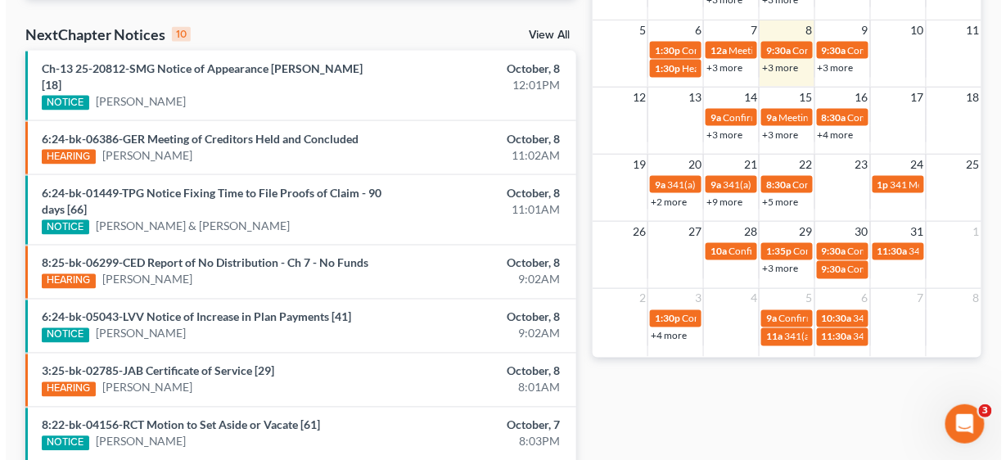
scroll to position [383, 0]
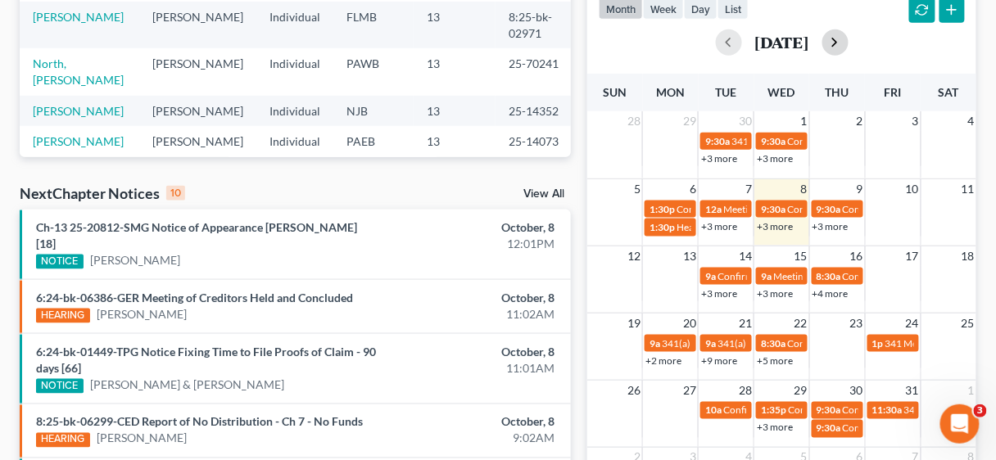
click at [848, 40] on button "button" at bounding box center [835, 42] width 26 height 26
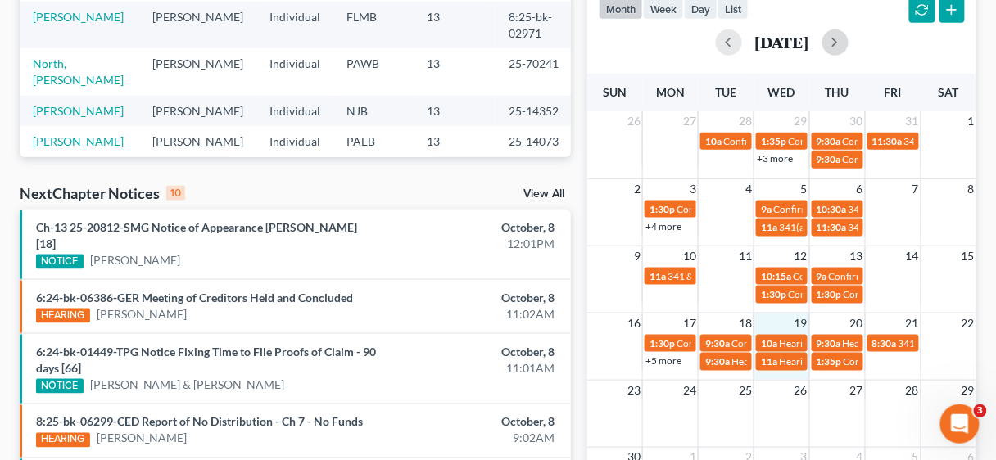
click at [789, 375] on div "16 17 18 19 20 21 22 1:30p Confirmation hearing for [PERSON_NAME] 9:30a Confirm…" at bounding box center [781, 346] width 389 height 67
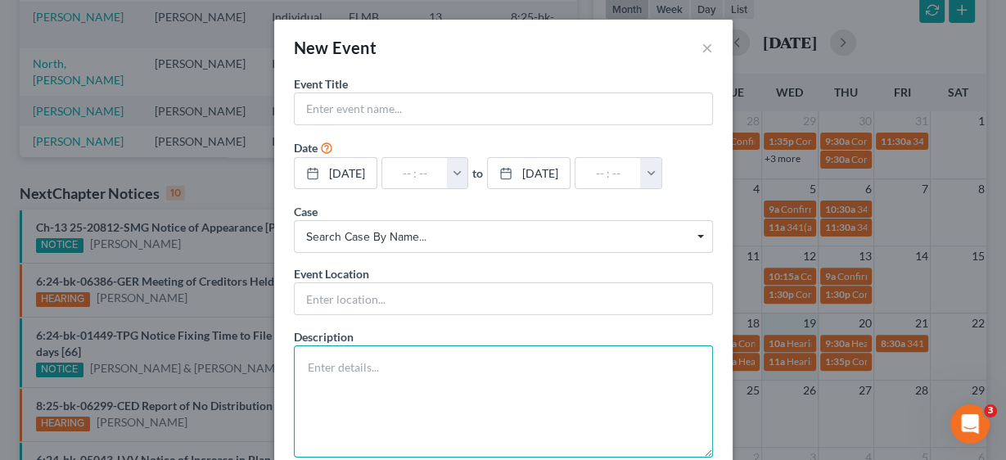
paste textarea "Confirmation Hearing held. Record made. Matter continued. HEARING Scheduled for…"
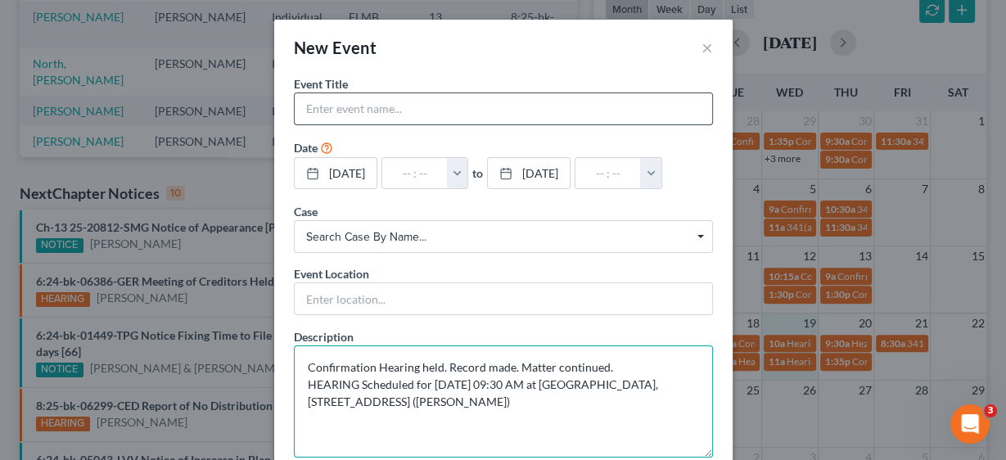
type textarea "Confirmation Hearing held. Record made. Matter continued. HEARING Scheduled for…"
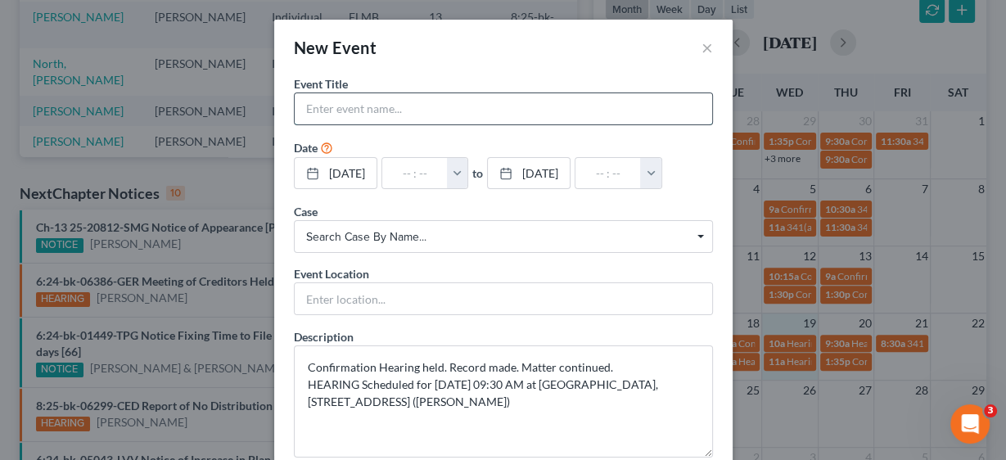
click at [355, 102] on input "text" at bounding box center [504, 108] width 418 height 31
type input "Confirmation hearing [PERSON_NAME] & [PERSON_NAME]"
click at [468, 175] on button "button" at bounding box center [457, 173] width 21 height 31
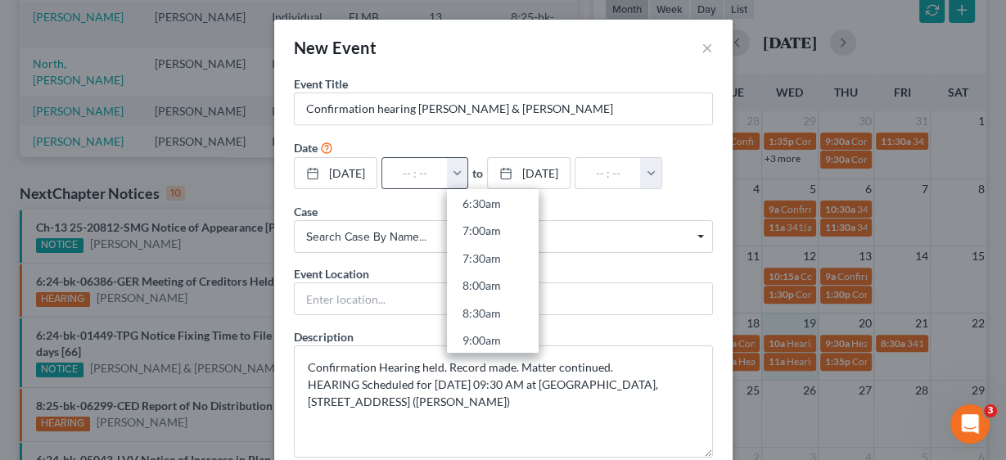
scroll to position [459, 0]
click at [506, 272] on link "9:30am" at bounding box center [493, 274] width 92 height 28
type input "9:30am"
type input "10:30am"
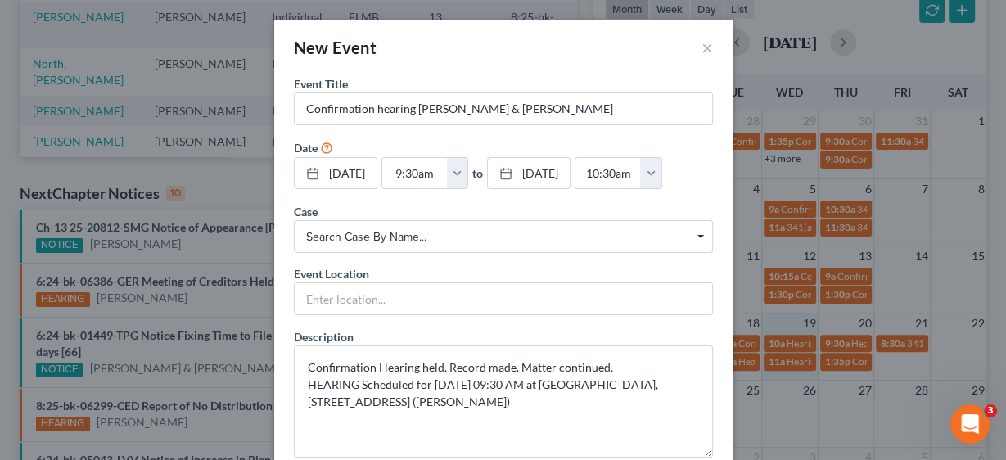
click at [398, 229] on span "Search case by name..." at bounding box center [503, 236] width 395 height 17
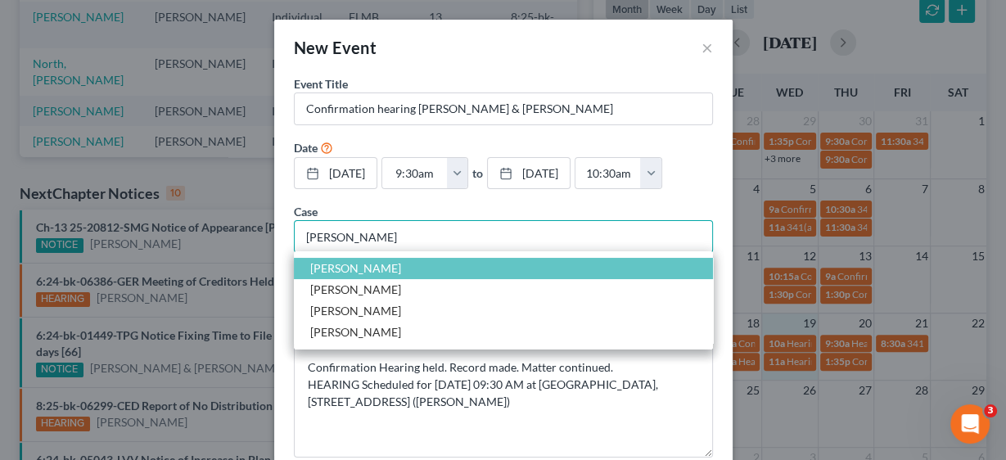
type input "[PERSON_NAME]"
click at [368, 261] on span "[PERSON_NAME]" at bounding box center [355, 268] width 91 height 14
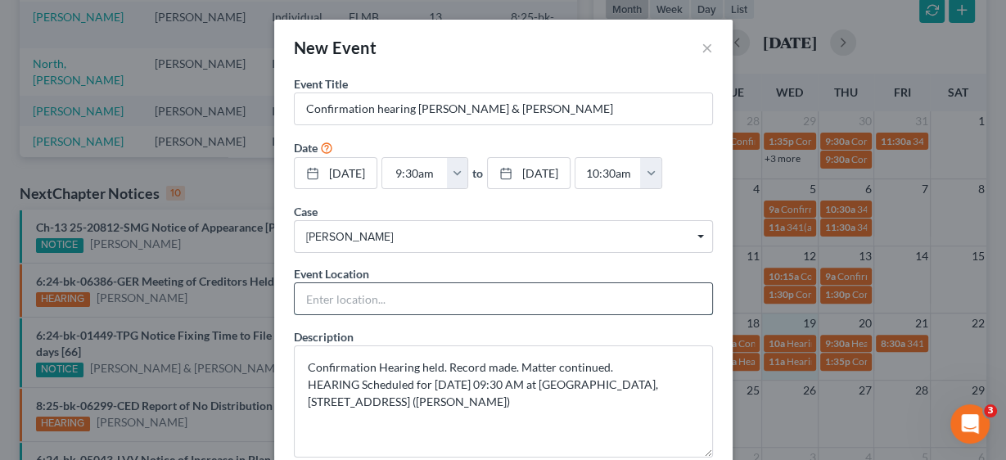
click at [354, 293] on input "text" at bounding box center [504, 298] width 418 height 31
type input "In Person"
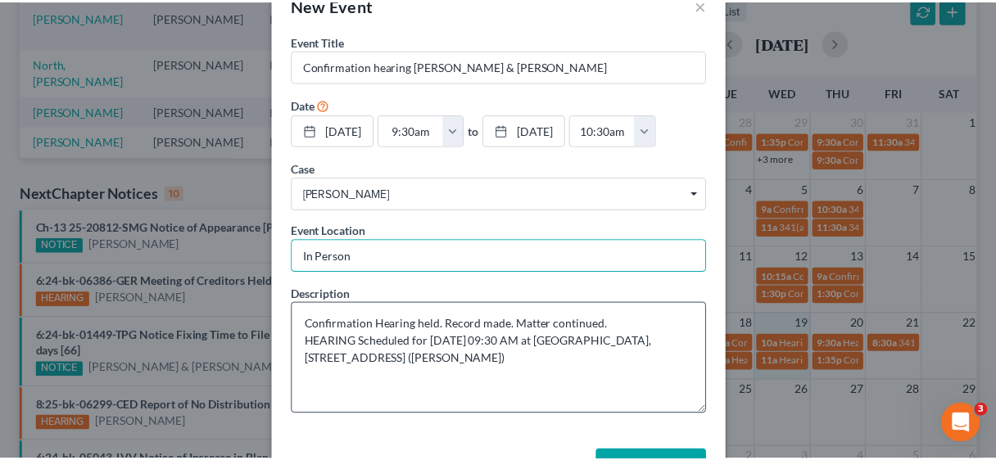
scroll to position [97, 0]
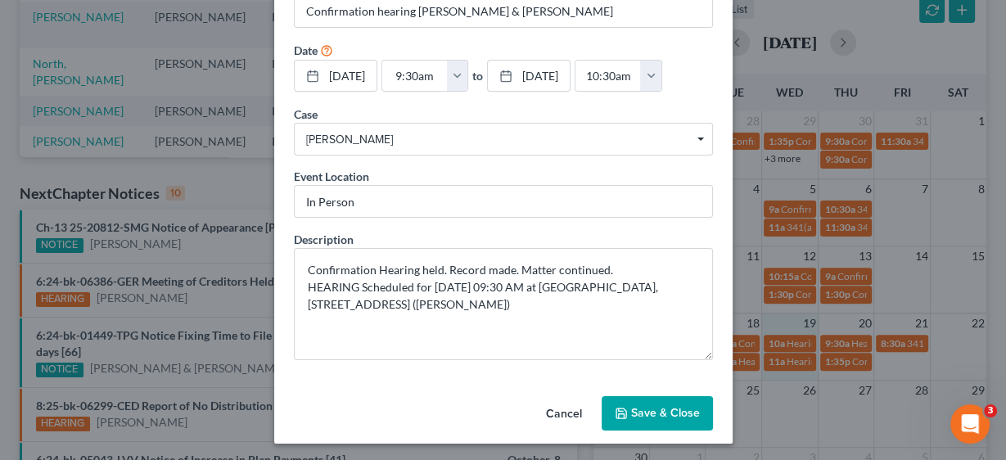
click at [653, 407] on button "Save & Close" at bounding box center [657, 413] width 111 height 34
